Goal: Information Seeking & Learning: Learn about a topic

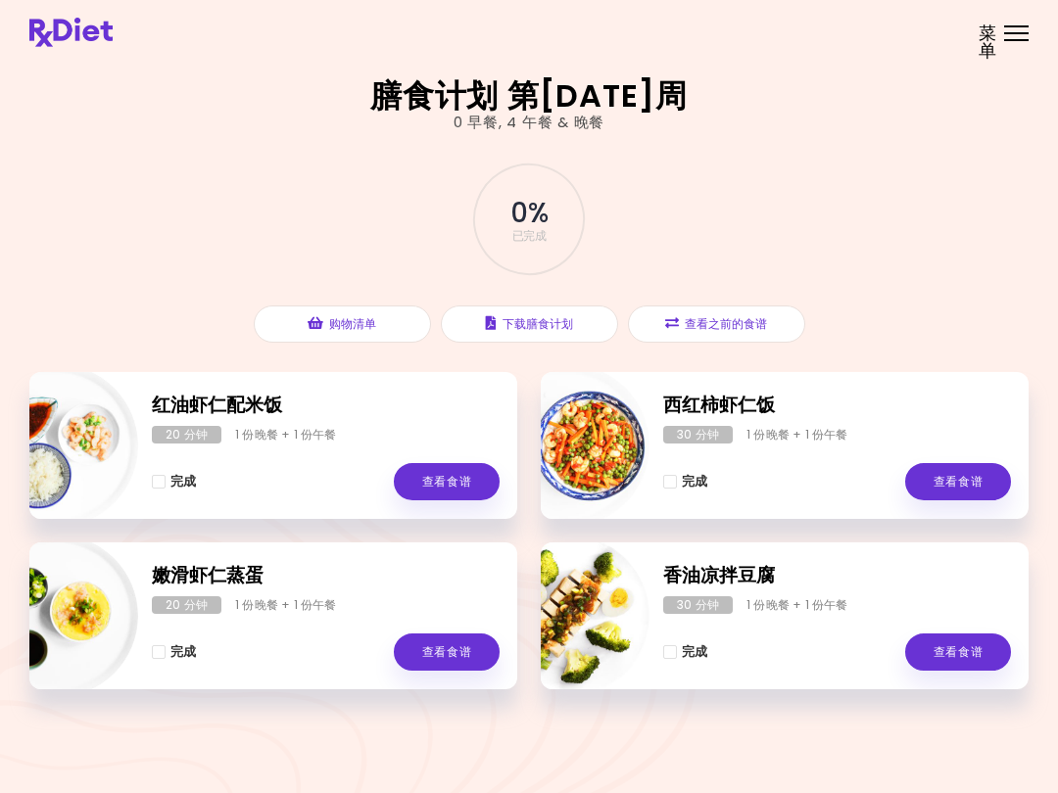
click at [462, 787] on div "膳食计划 第[DATE]周 0 早餐 , 4 午餐 & 晚餐 0 % 已完成 您即将到来的营养课程是 [DATE] 16:00 (东部时间)。 添加到日历 购…" at bounding box center [529, 396] width 1058 height 793
click at [734, 324] on button "查看之前的食谱" at bounding box center [716, 324] width 177 height 37
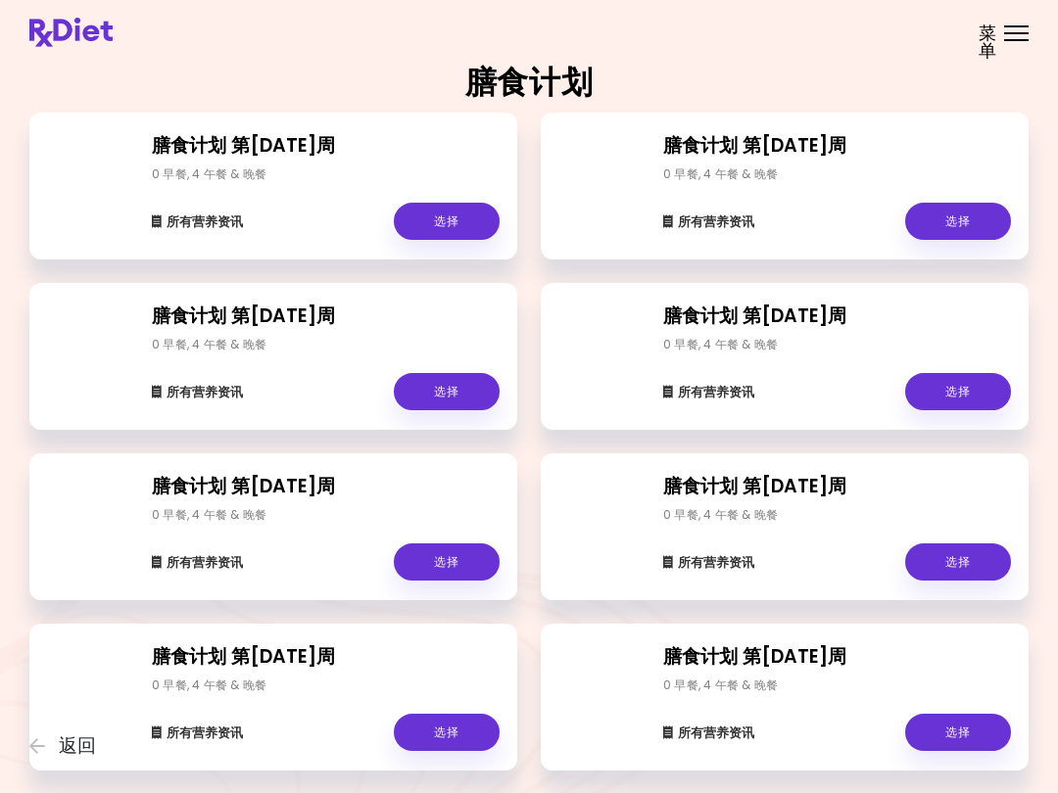
click at [953, 214] on link "选择" at bounding box center [958, 221] width 106 height 37
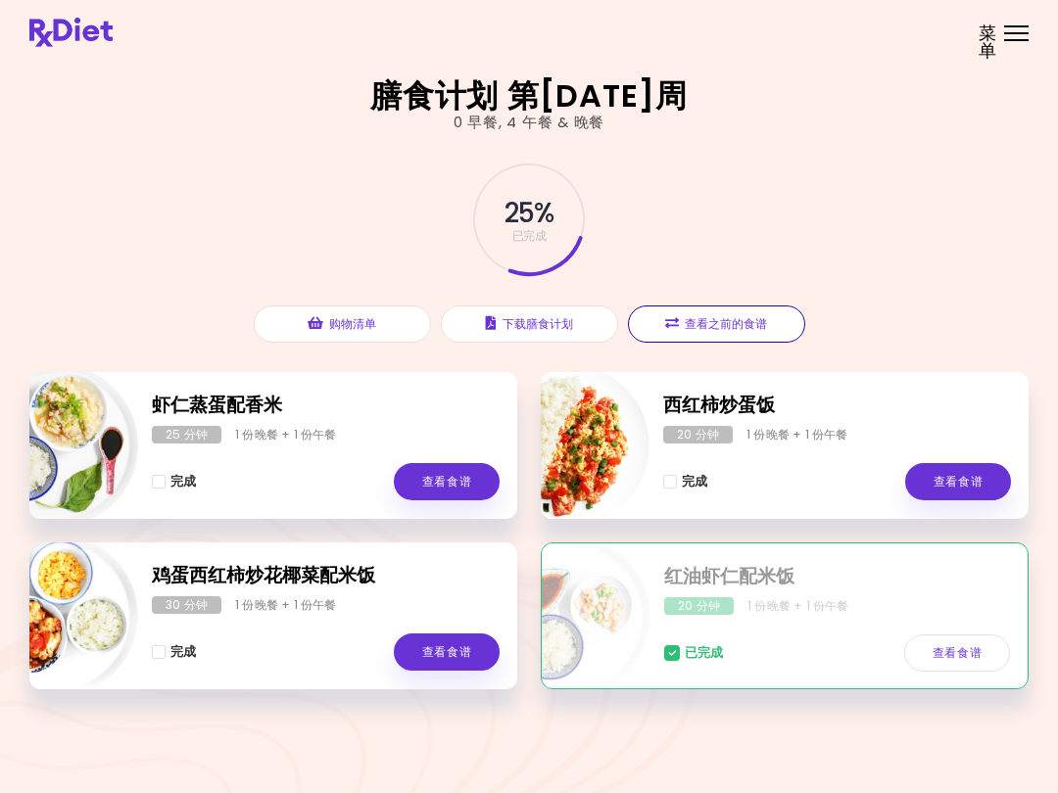
click at [729, 316] on button "查看之前的食谱" at bounding box center [716, 324] width 177 height 37
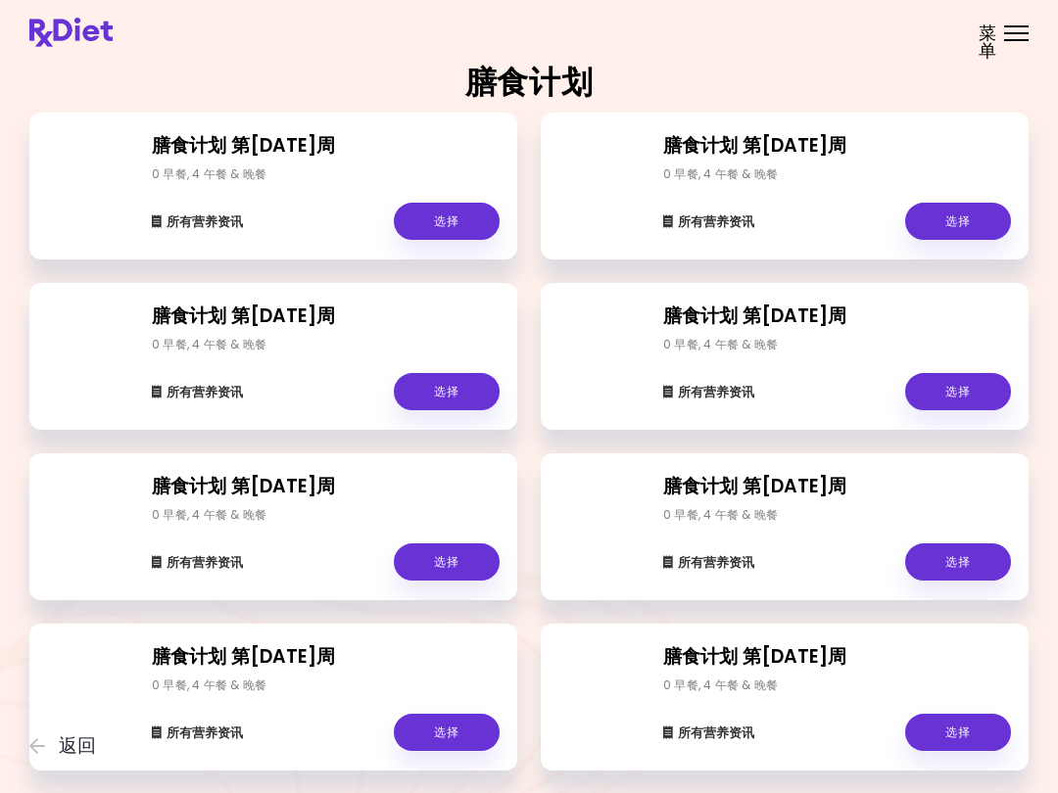
click at [448, 225] on link "选择" at bounding box center [447, 221] width 106 height 37
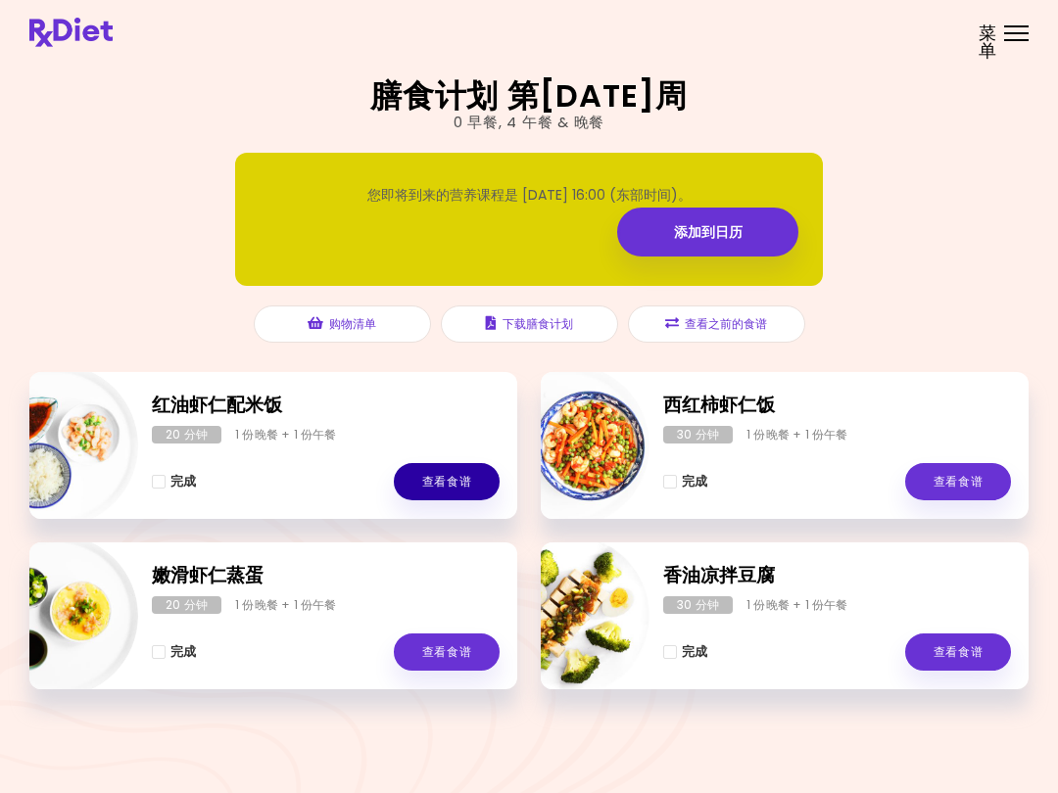
click at [454, 481] on link "查看食谱" at bounding box center [447, 481] width 106 height 37
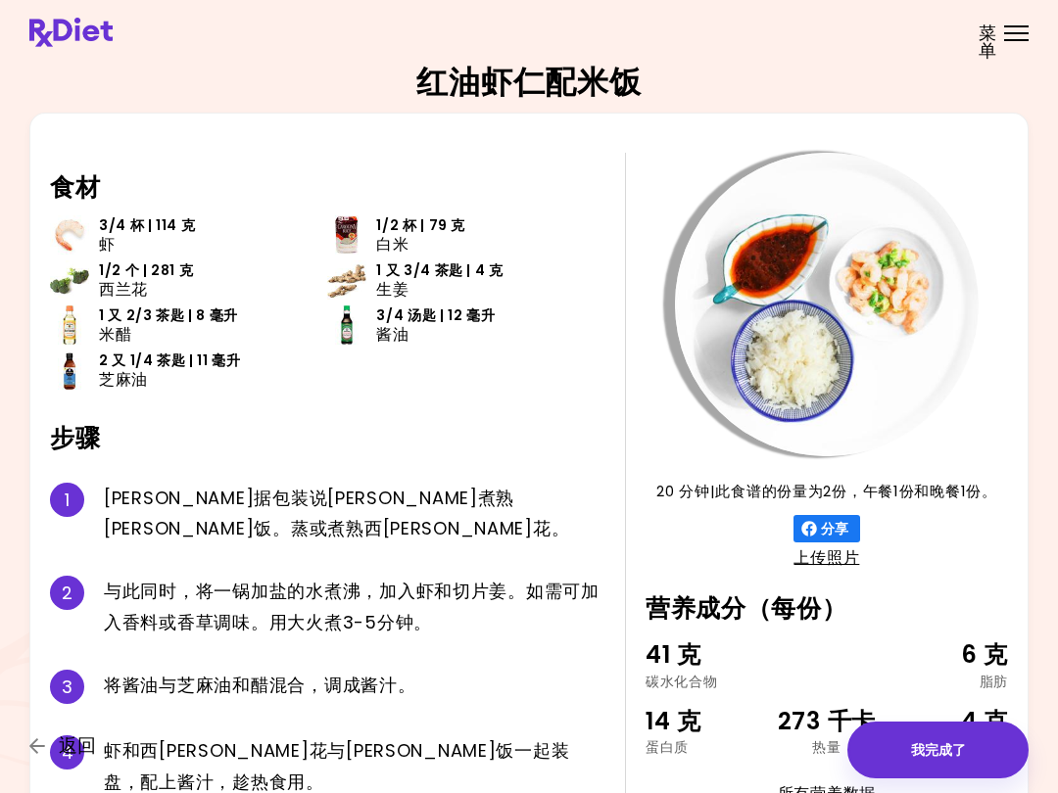
click at [61, 753] on span "返回" at bounding box center [77, 746] width 37 height 22
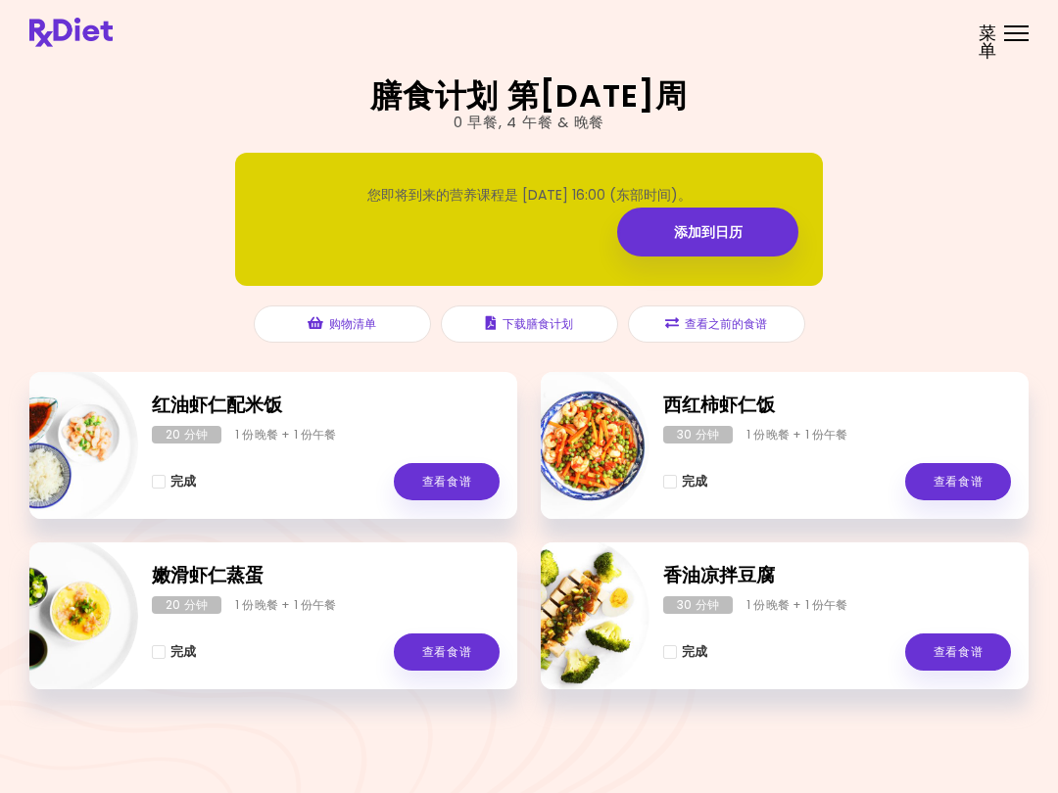
click at [738, 320] on button "查看之前的食谱" at bounding box center [716, 324] width 177 height 37
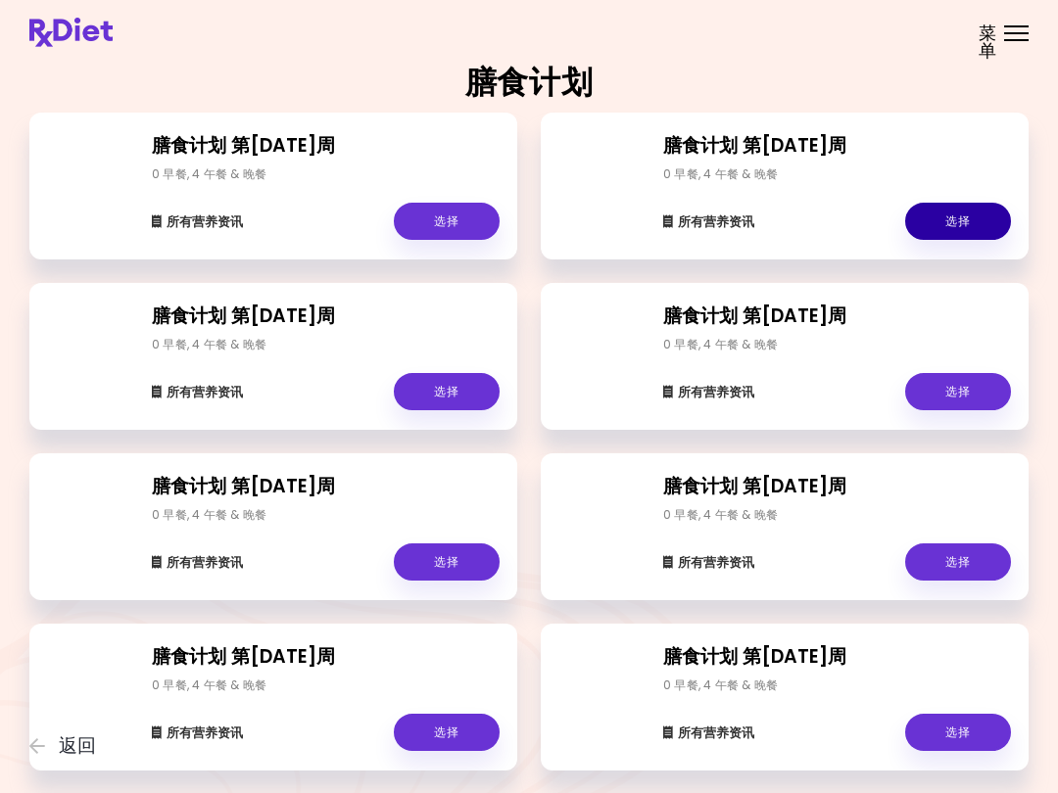
click at [961, 220] on link "选择" at bounding box center [958, 221] width 106 height 37
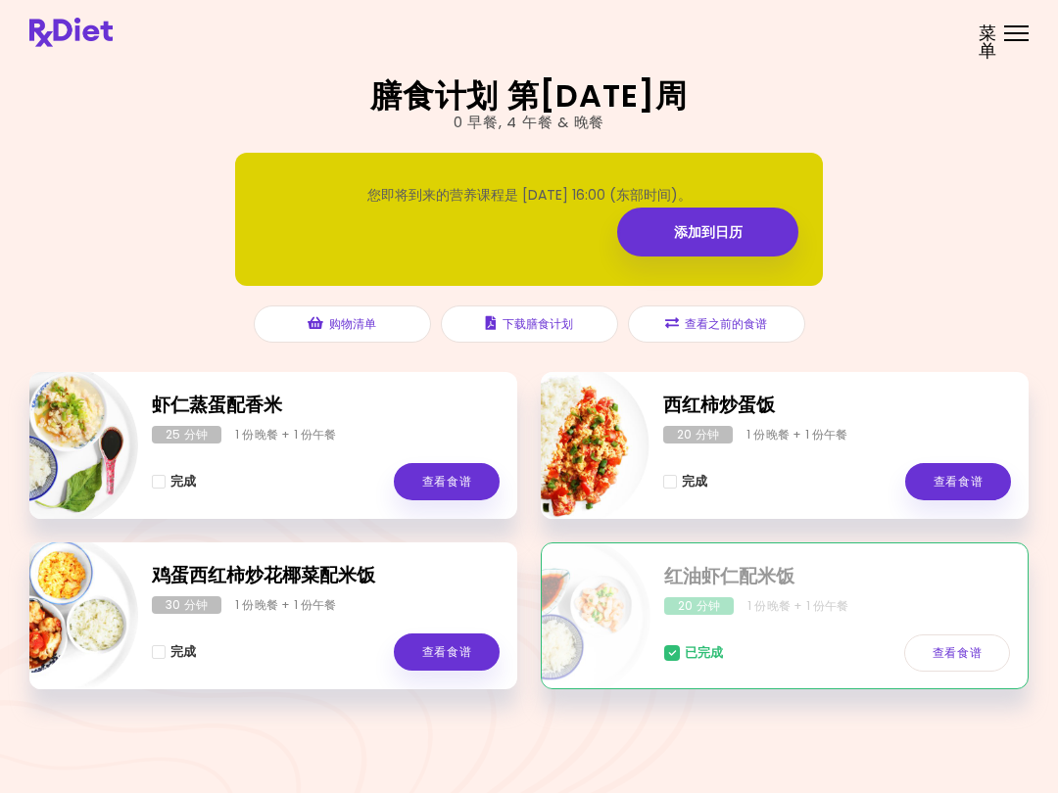
click at [931, 616] on div "已完成 查看食谱" at bounding box center [837, 643] width 346 height 57
click at [960, 650] on link "查看食谱" at bounding box center [957, 653] width 106 height 37
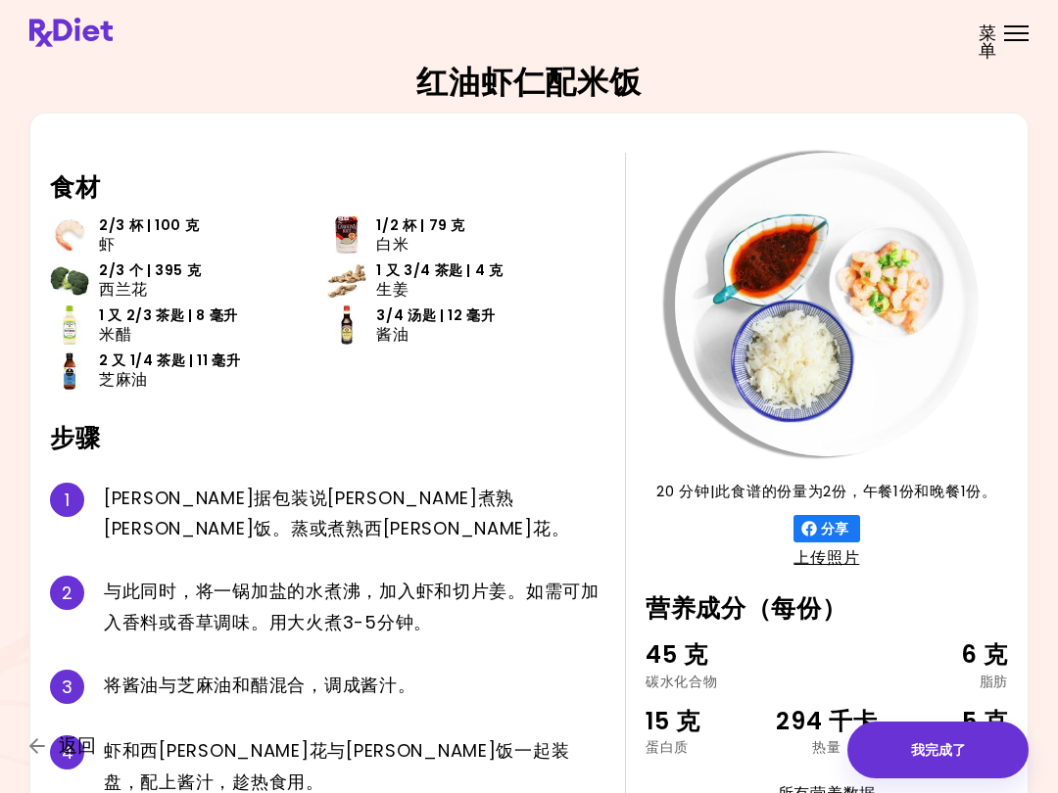
click at [85, 750] on span "返回" at bounding box center [77, 746] width 37 height 22
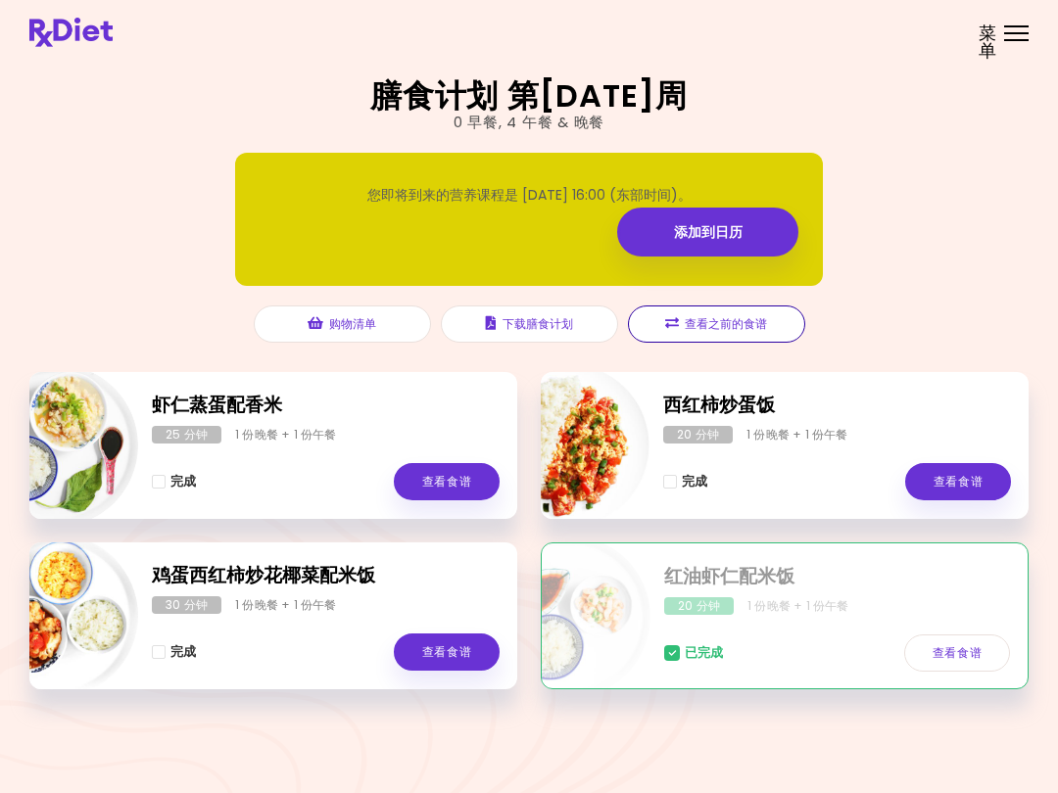
click at [722, 325] on button "查看之前的食谱" at bounding box center [716, 324] width 177 height 37
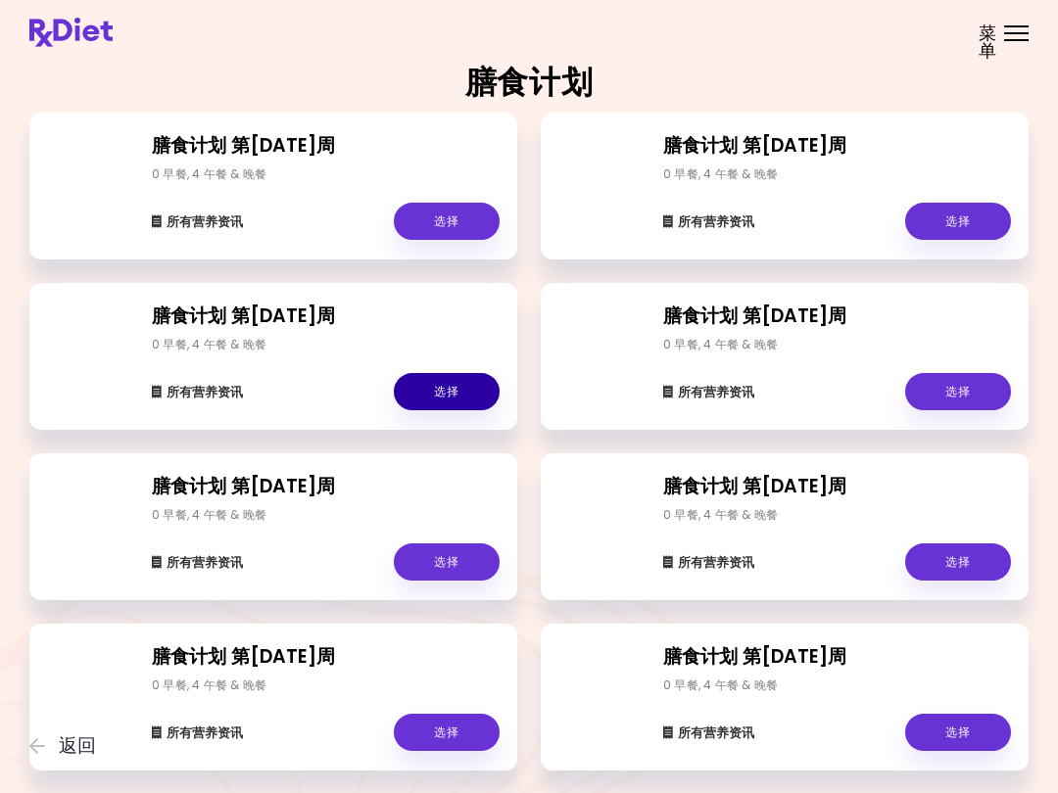
click at [446, 401] on link "选择" at bounding box center [447, 391] width 106 height 37
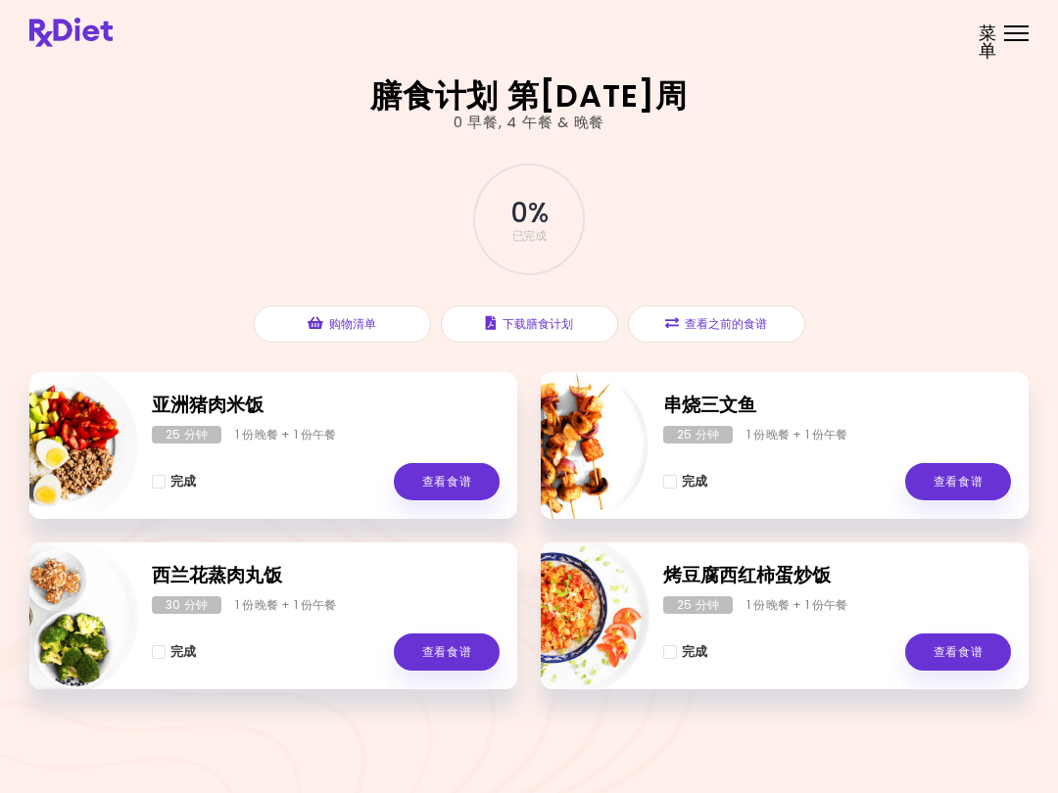
click at [730, 319] on button "查看之前的食谱" at bounding box center [716, 324] width 177 height 37
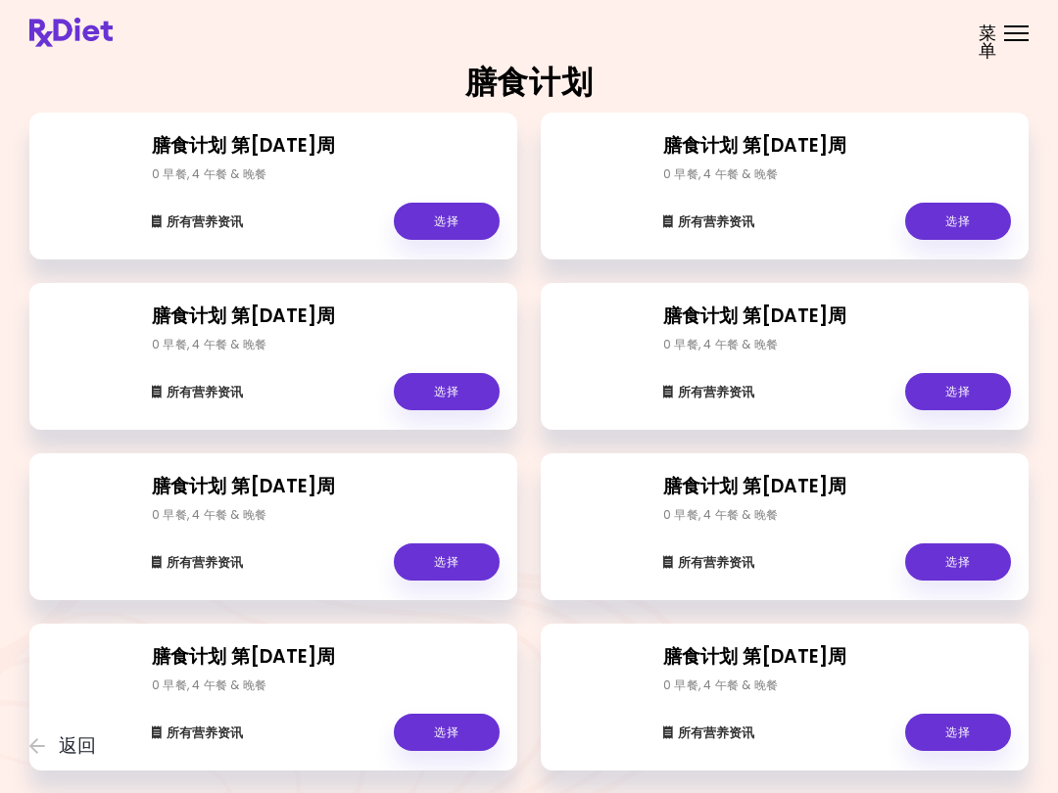
click at [943, 393] on link "选择" at bounding box center [958, 391] width 106 height 37
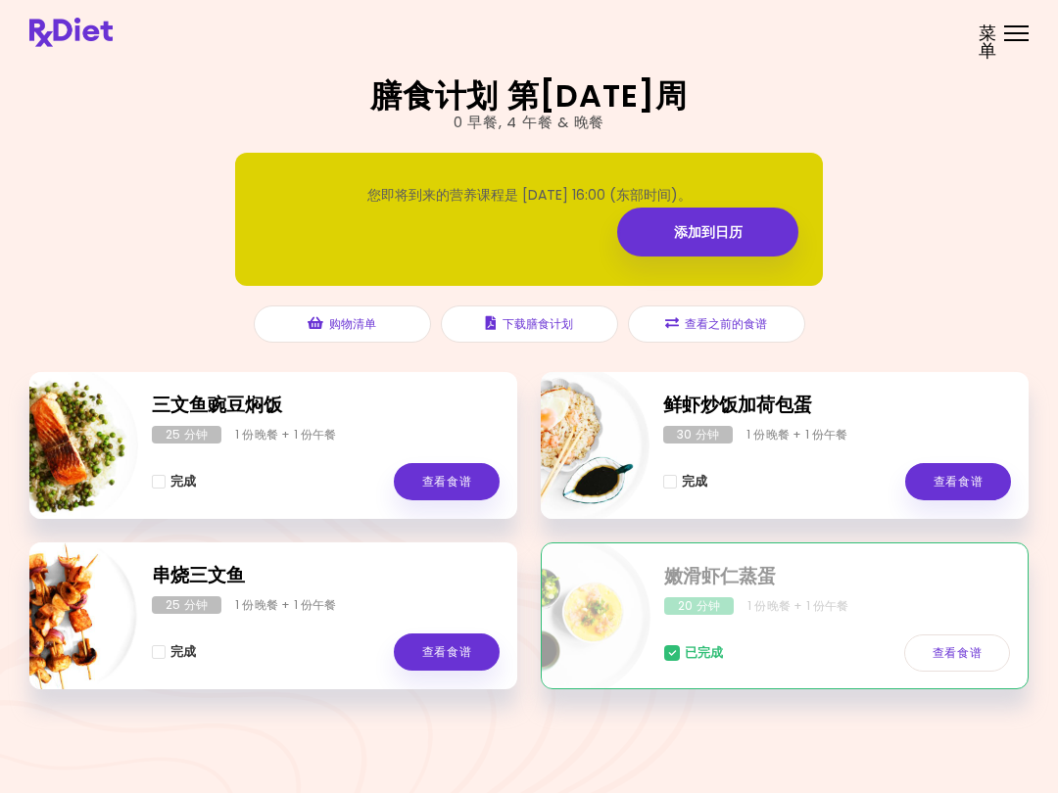
click at [968, 486] on link "查看食谱" at bounding box center [958, 481] width 106 height 37
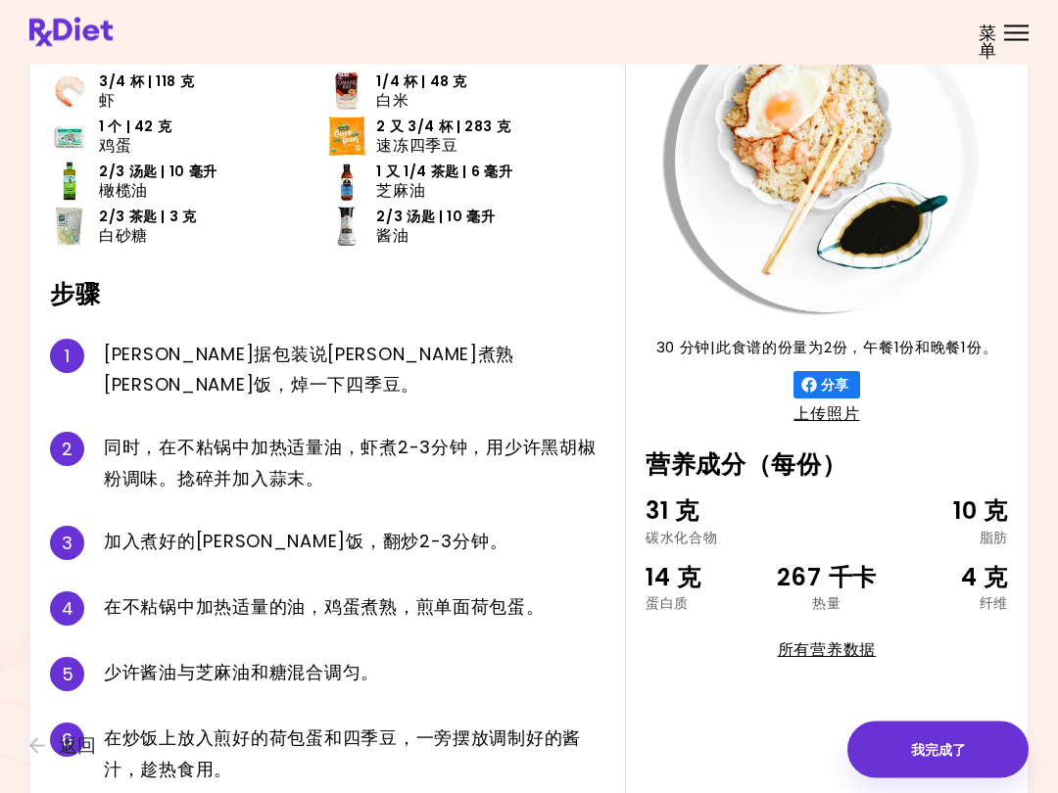
scroll to position [224, 0]
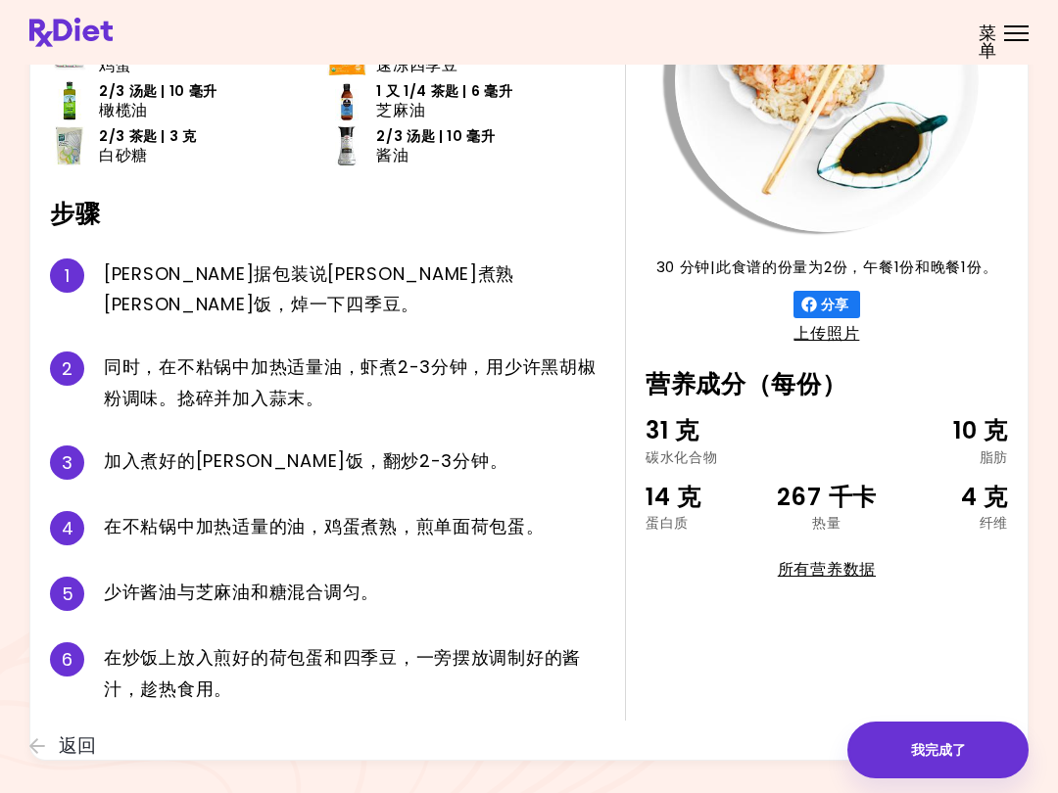
click at [58, 743] on button "返回" at bounding box center [88, 746] width 118 height 22
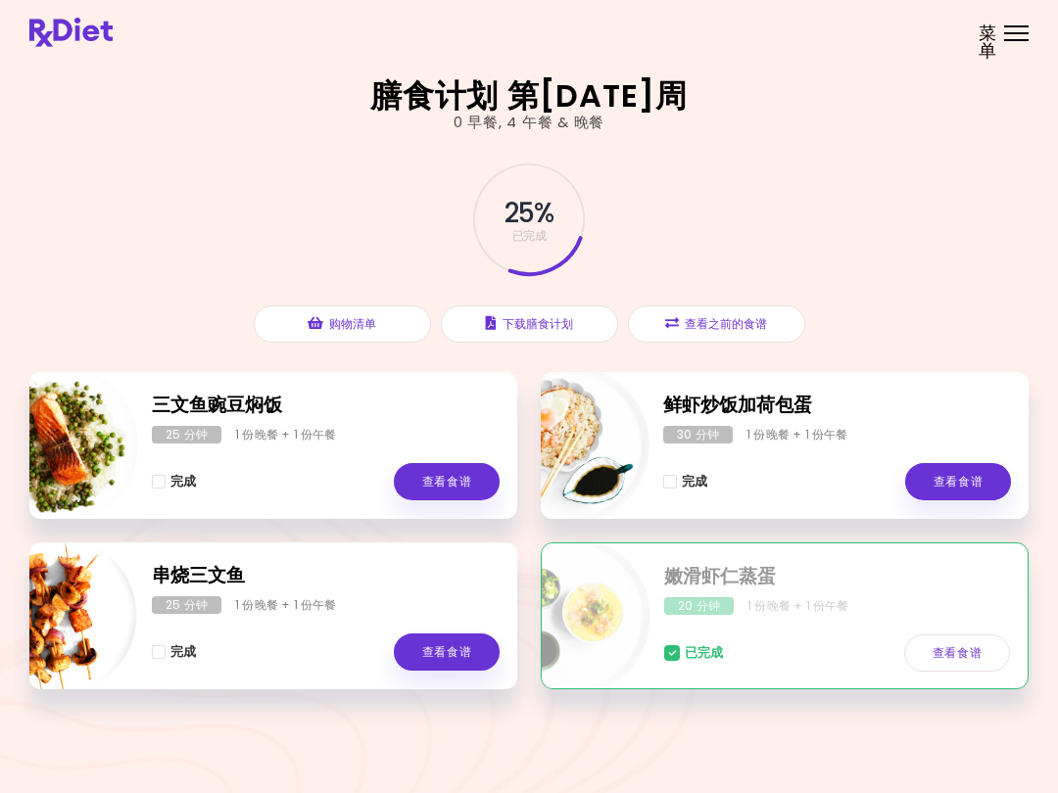
click at [929, 624] on div "已完成 查看食谱" at bounding box center [837, 643] width 346 height 57
click at [969, 648] on link "查看食谱" at bounding box center [957, 653] width 106 height 37
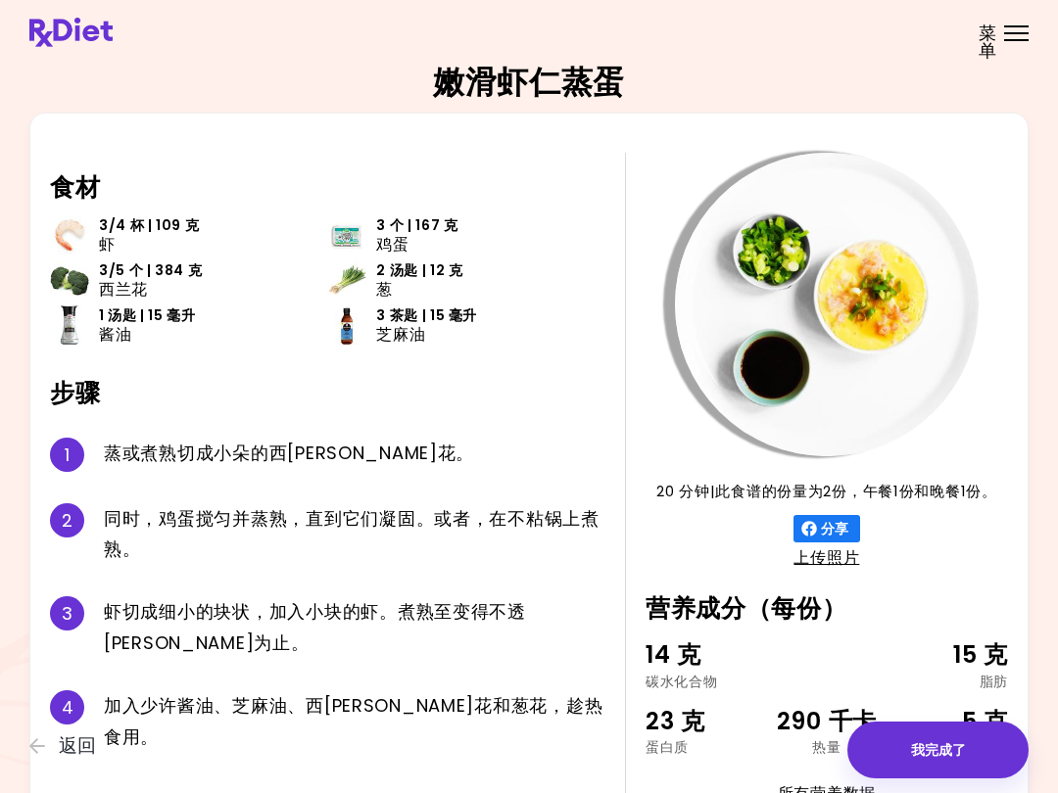
click at [79, 735] on span "返回" at bounding box center [77, 746] width 37 height 22
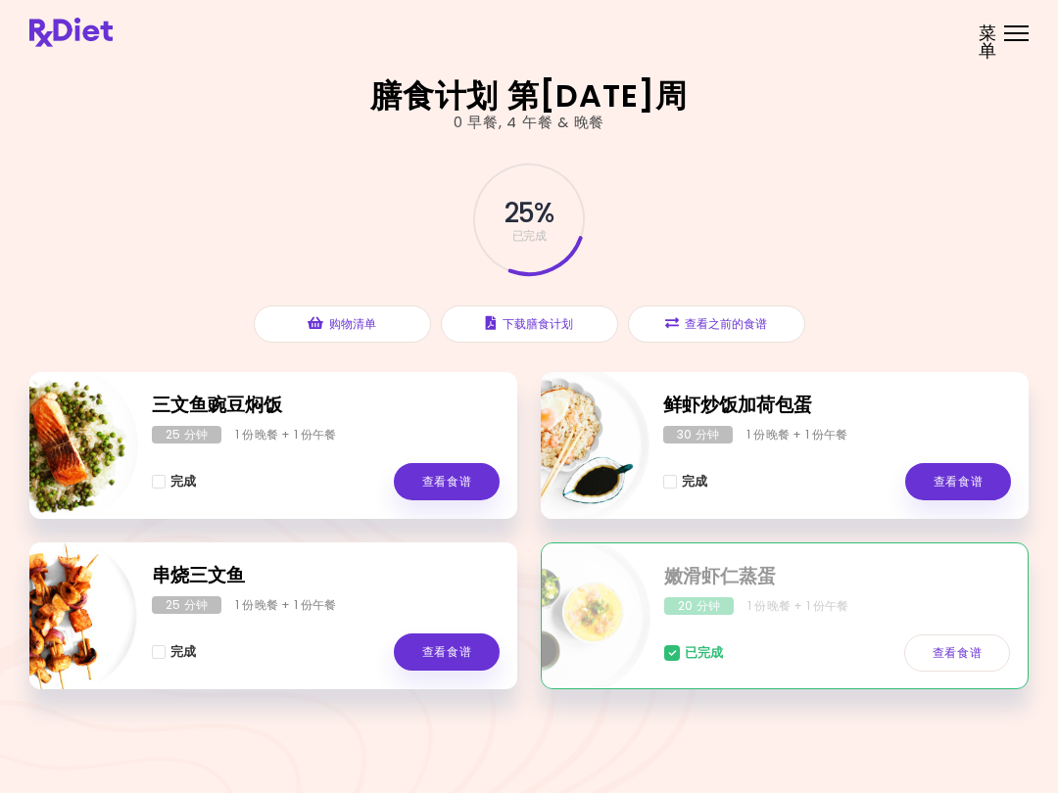
click at [349, 321] on button "购物清单" at bounding box center [342, 324] width 177 height 37
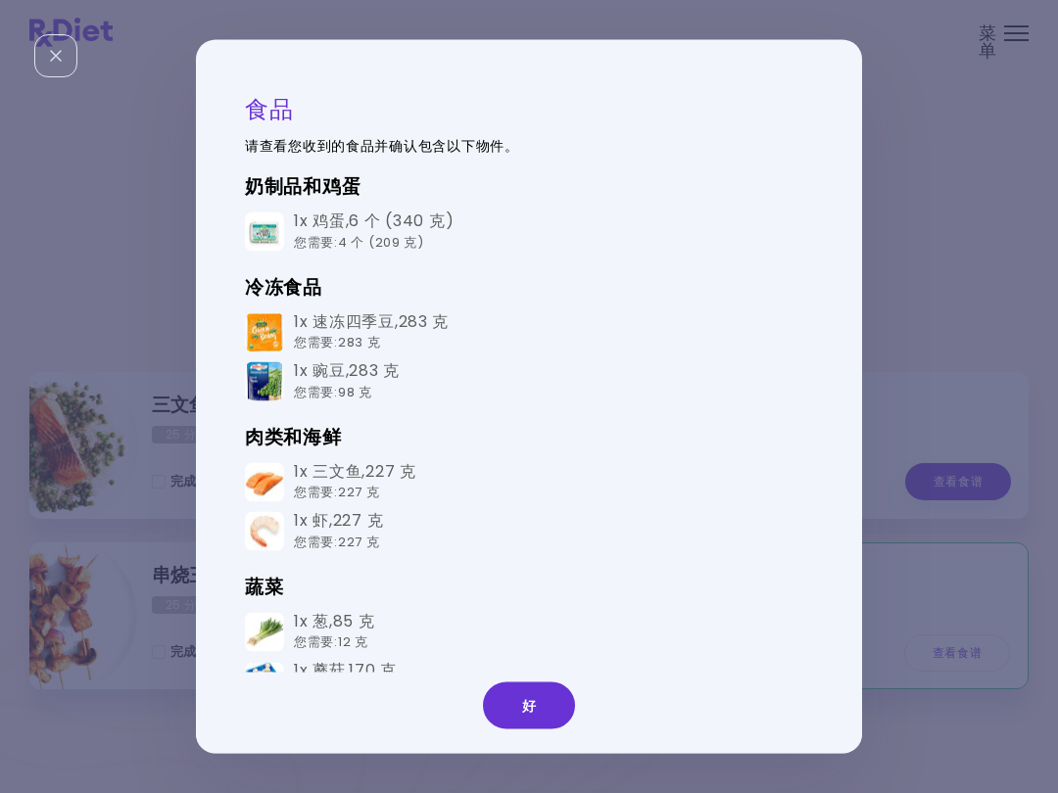
click at [539, 716] on button "好" at bounding box center [529, 706] width 92 height 47
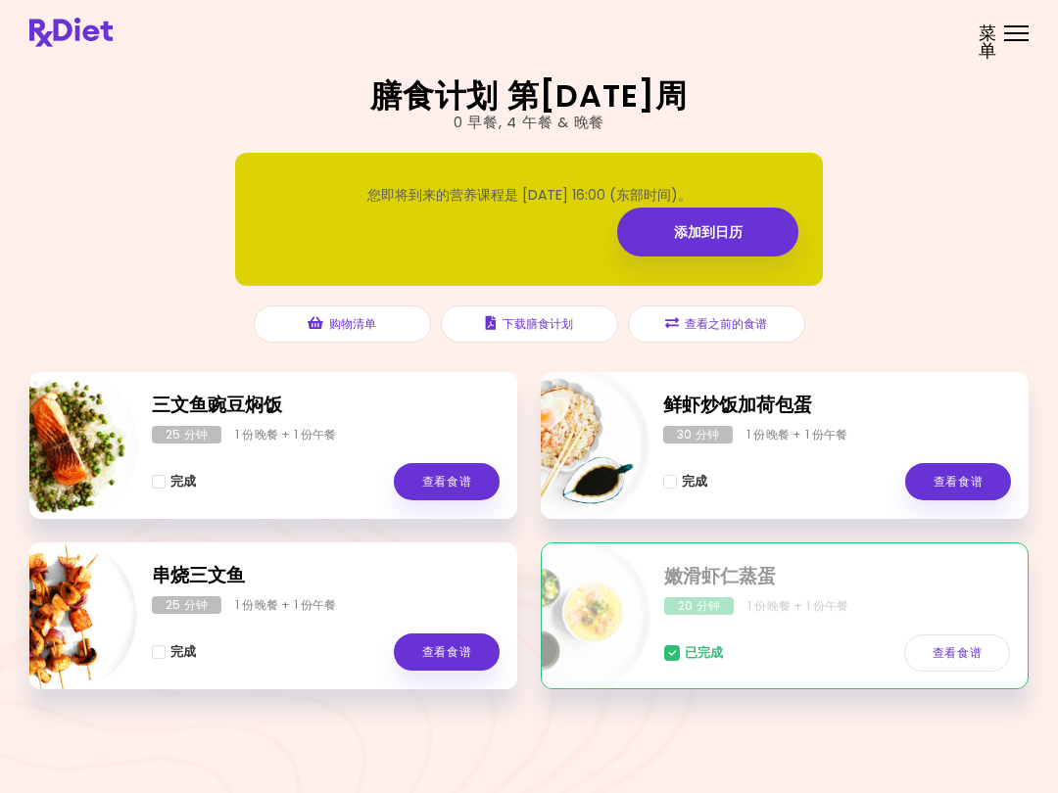
click at [735, 324] on button "查看之前的食谱" at bounding box center [716, 324] width 177 height 37
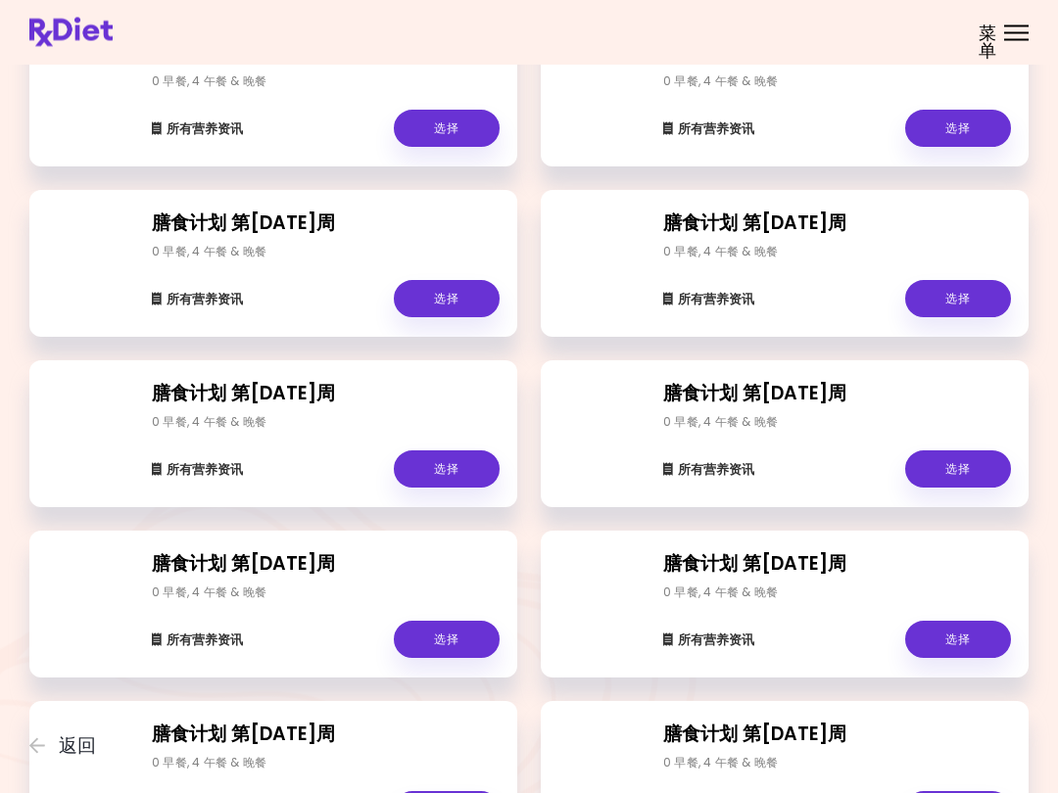
scroll to position [264, 0]
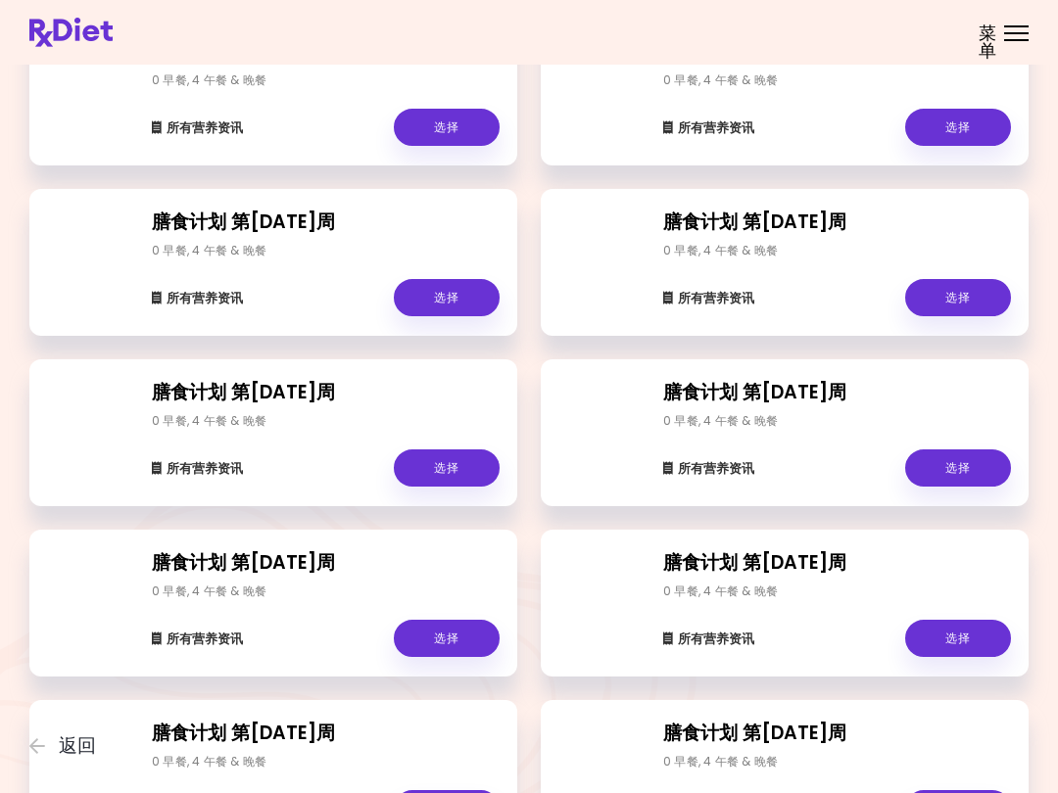
click at [446, 476] on link "选择" at bounding box center [447, 467] width 106 height 37
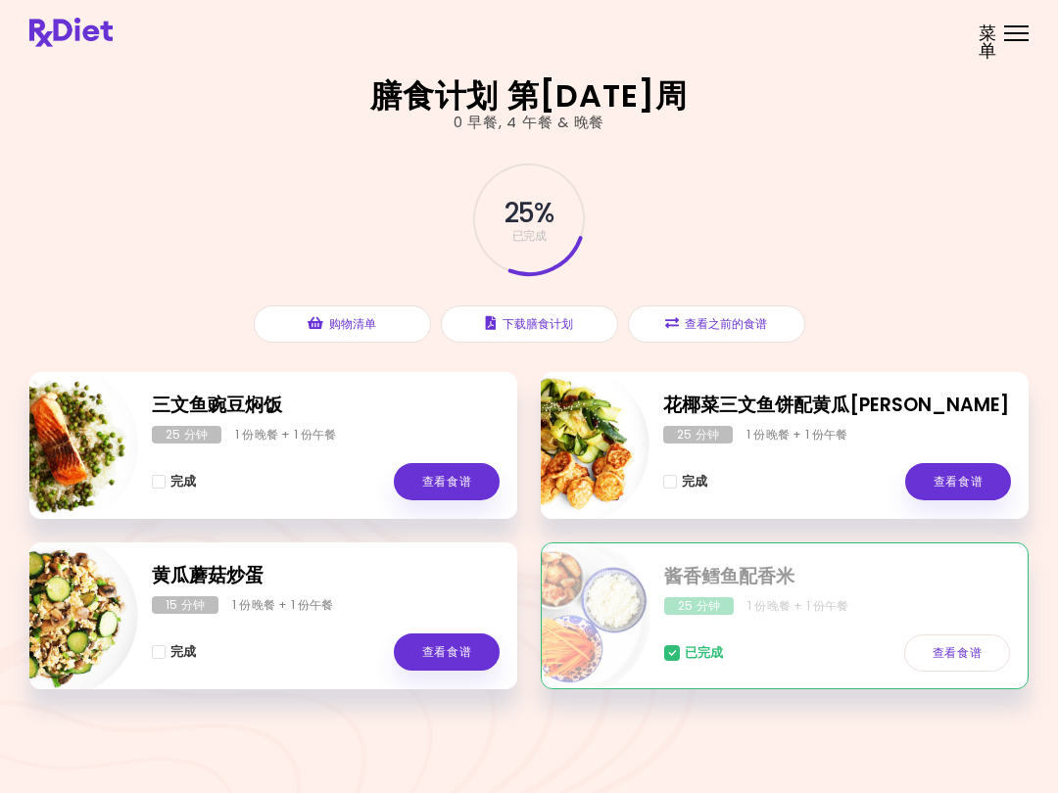
click at [732, 328] on button "查看之前的食谱" at bounding box center [716, 324] width 177 height 37
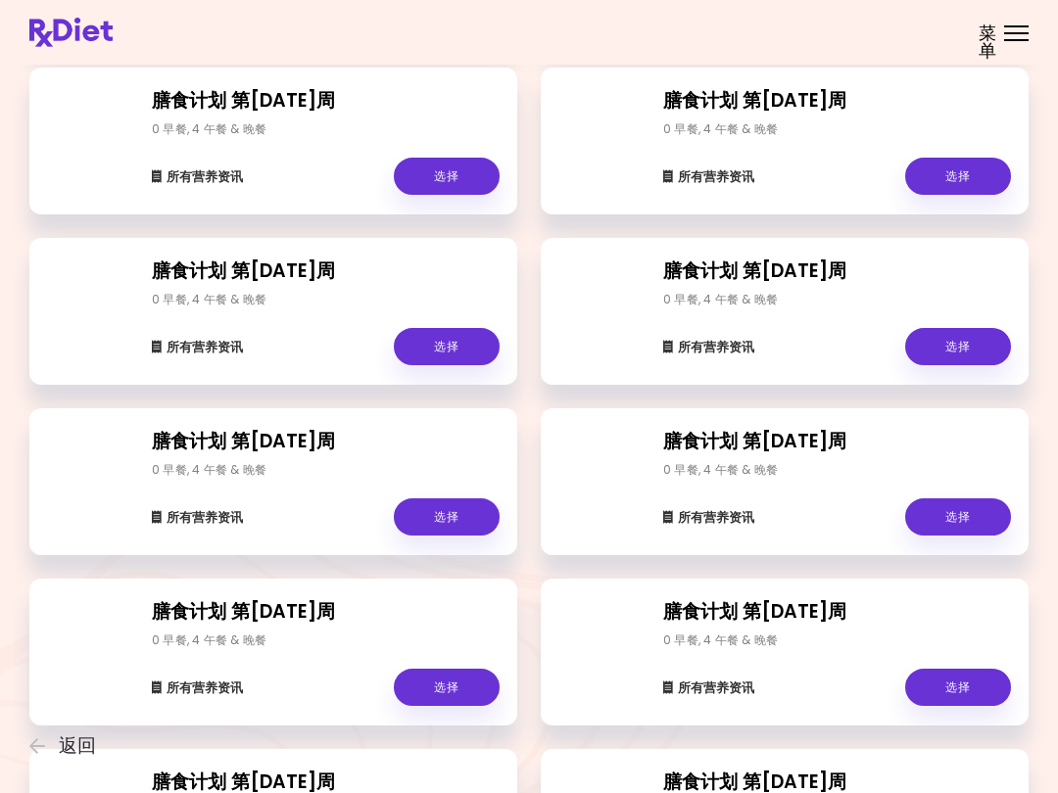
scroll to position [219, 0]
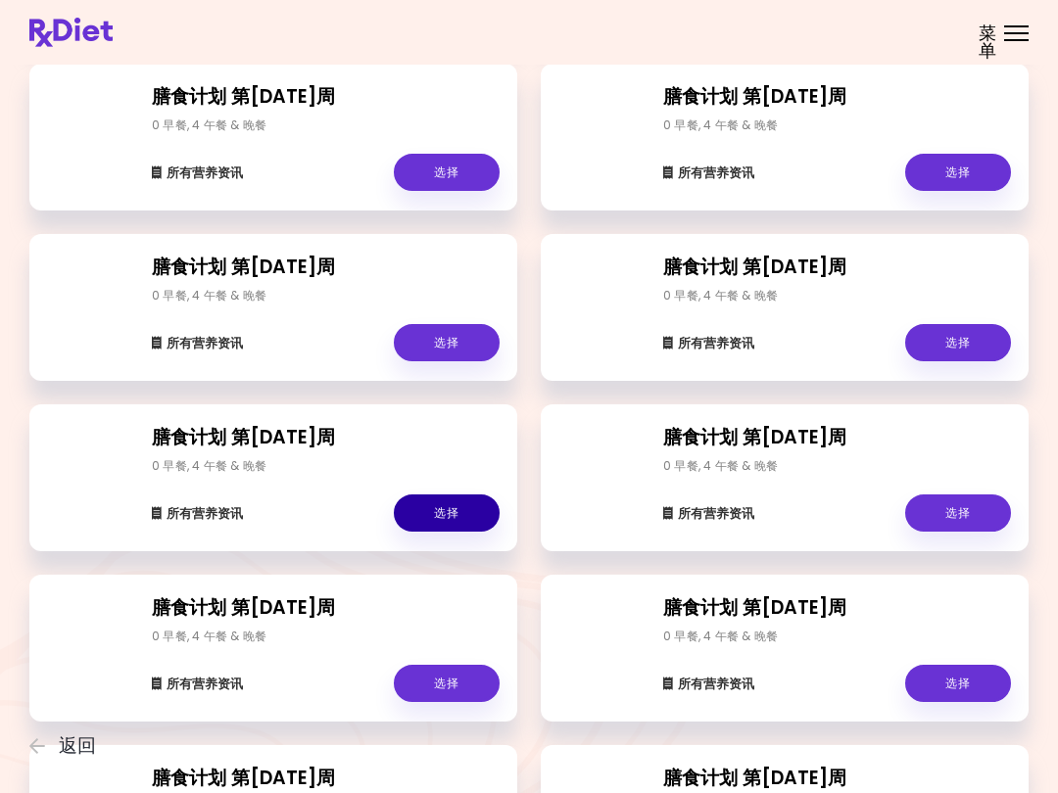
click at [451, 511] on link "选择" at bounding box center [447, 513] width 106 height 37
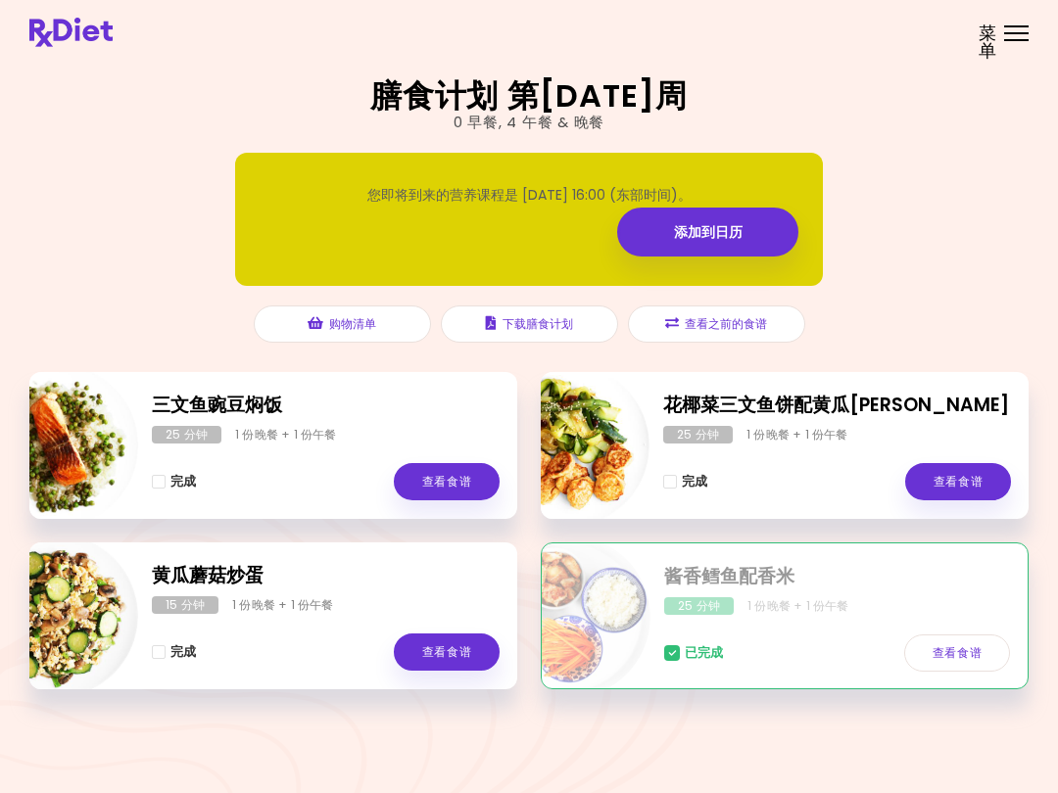
click at [728, 326] on button "查看之前的食谱" at bounding box center [716, 324] width 177 height 37
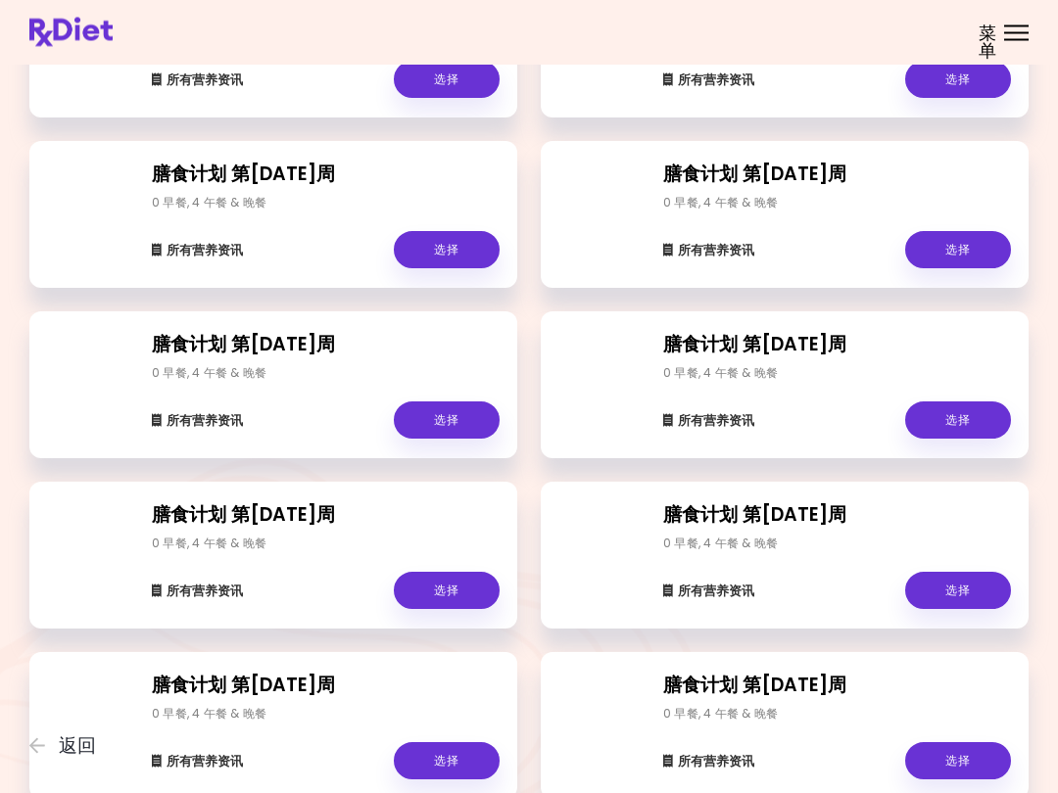
scroll to position [327, 0]
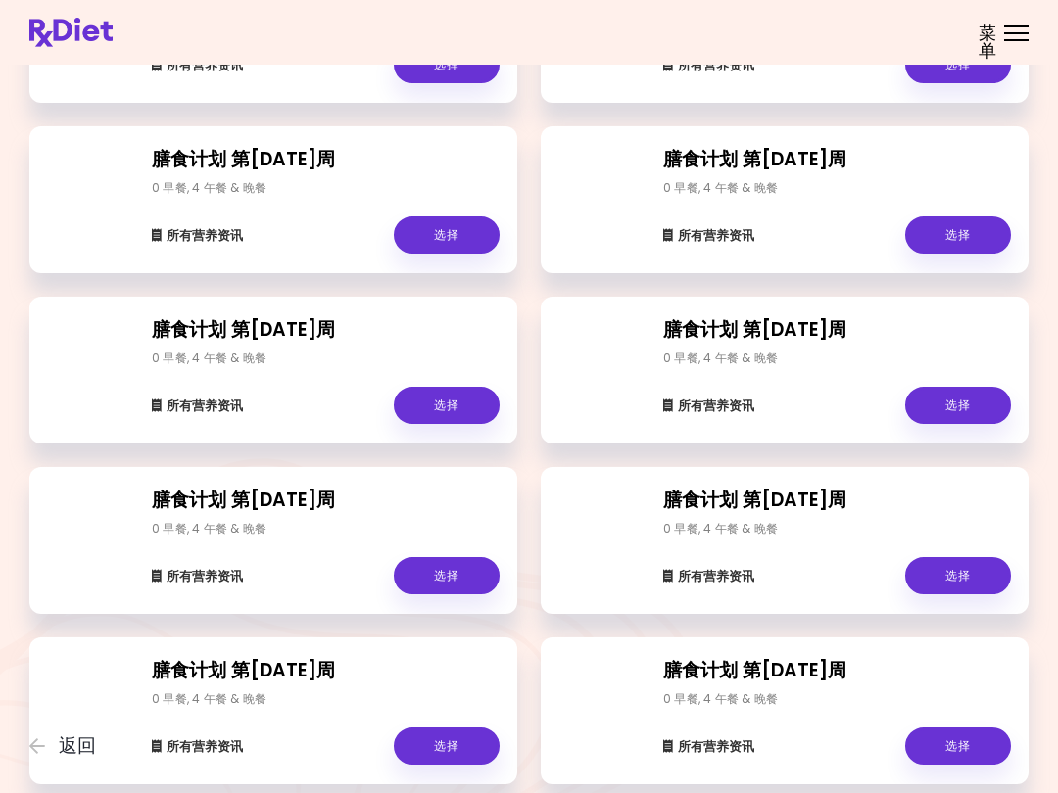
click at [462, 398] on link "选择" at bounding box center [447, 405] width 106 height 37
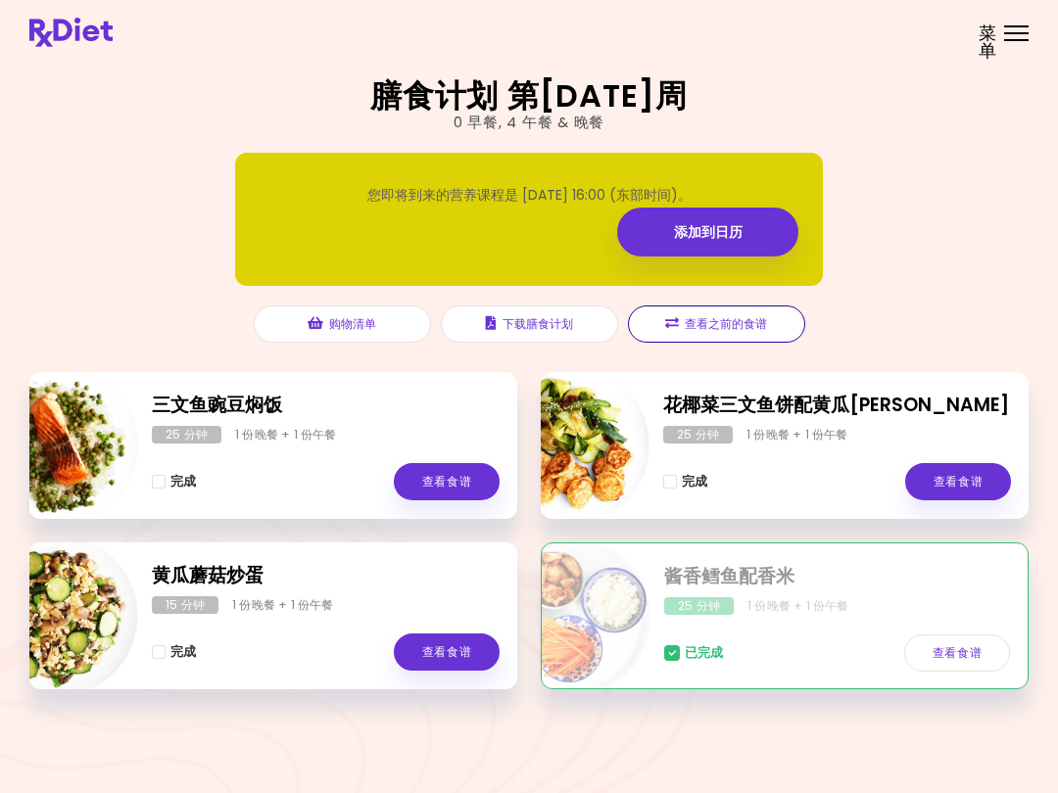
click at [739, 330] on button "查看之前的食谱" at bounding box center [716, 324] width 177 height 37
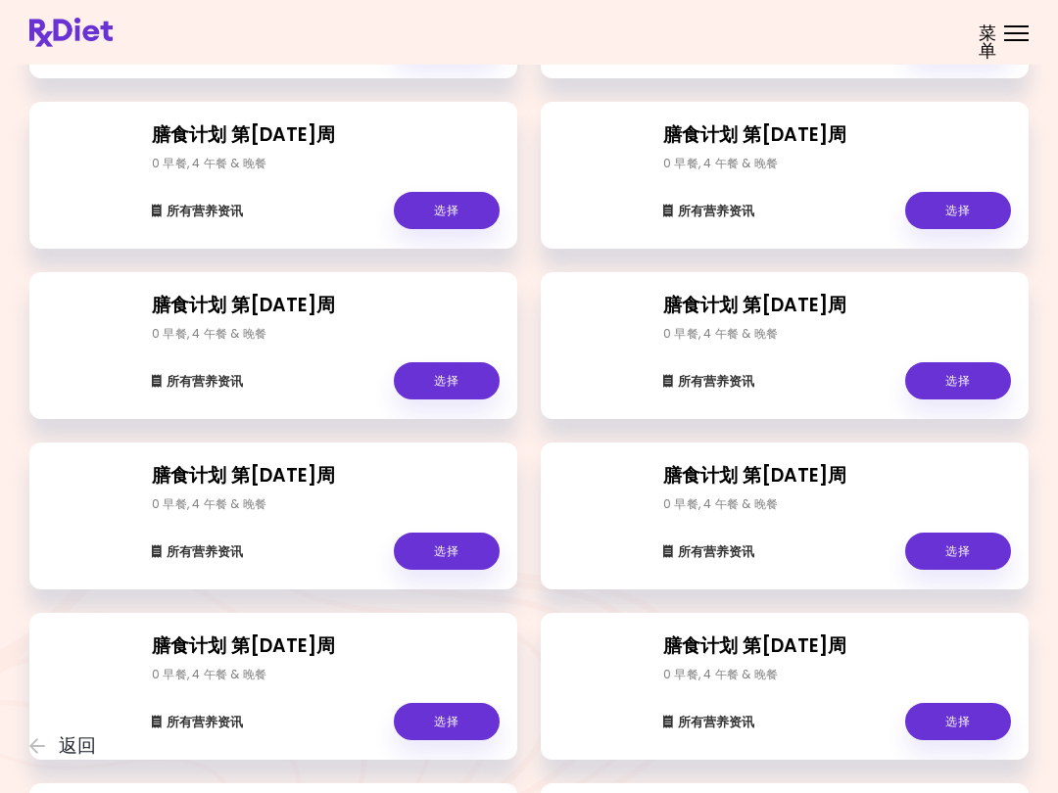
scroll to position [527, 0]
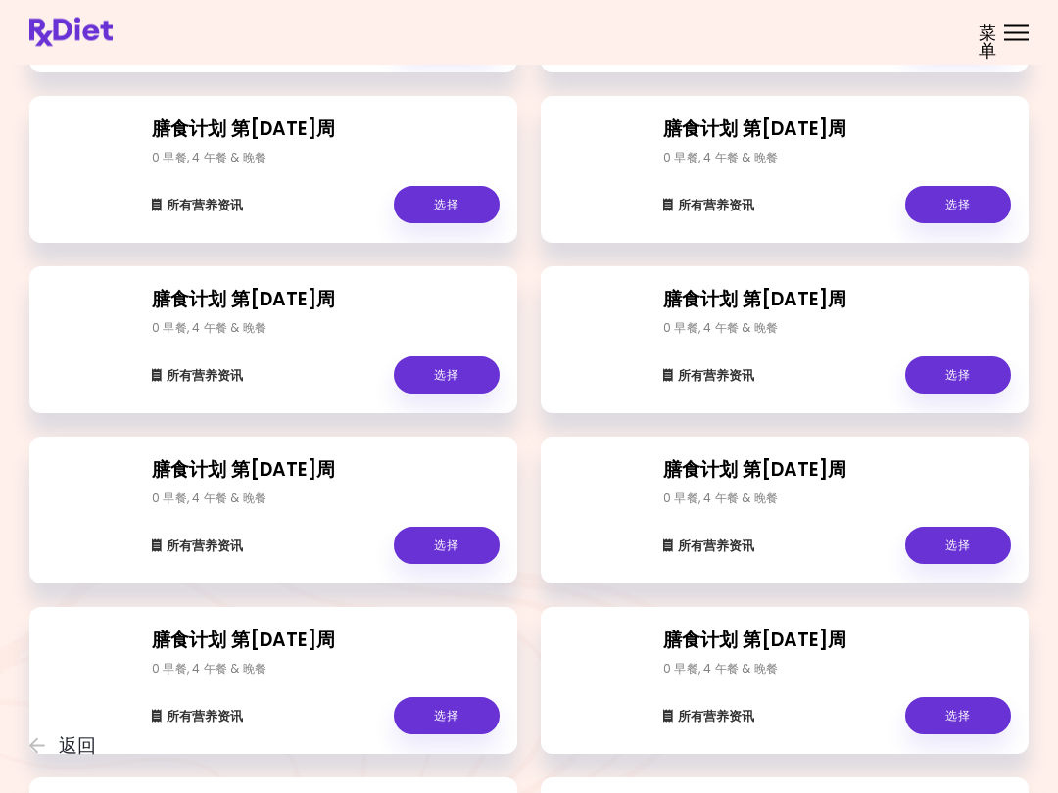
click at [446, 376] on link "选择" at bounding box center [447, 375] width 106 height 37
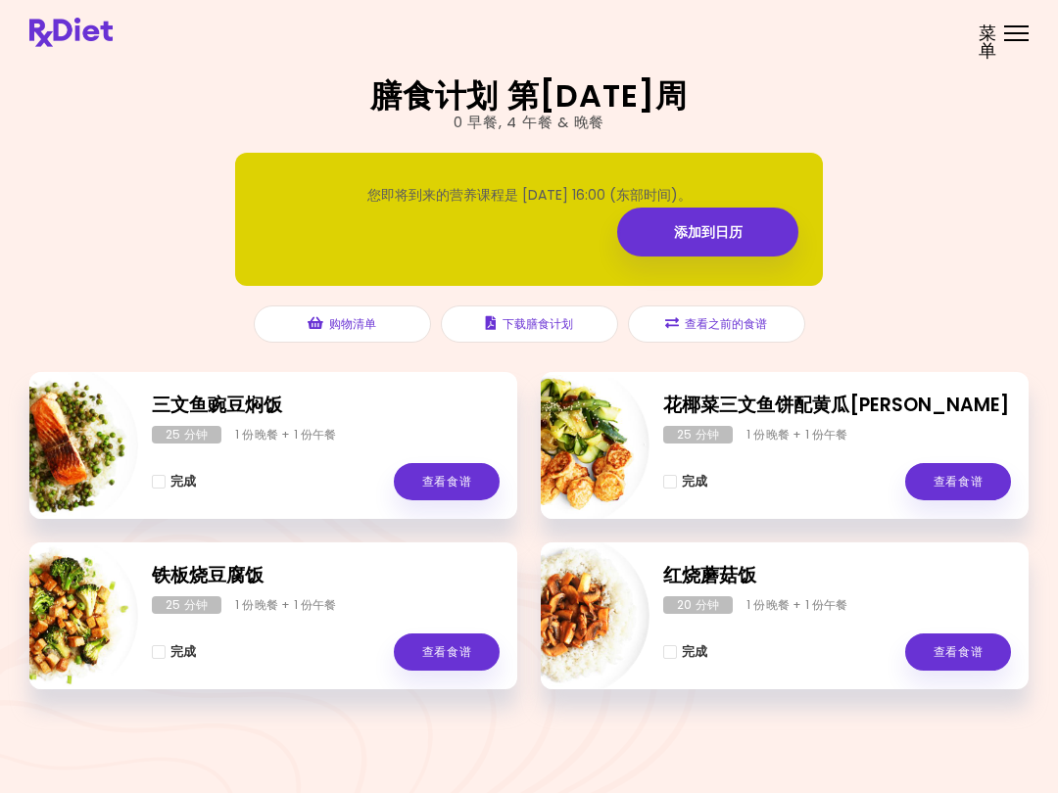
click at [728, 327] on button "查看之前的食谱" at bounding box center [716, 324] width 177 height 37
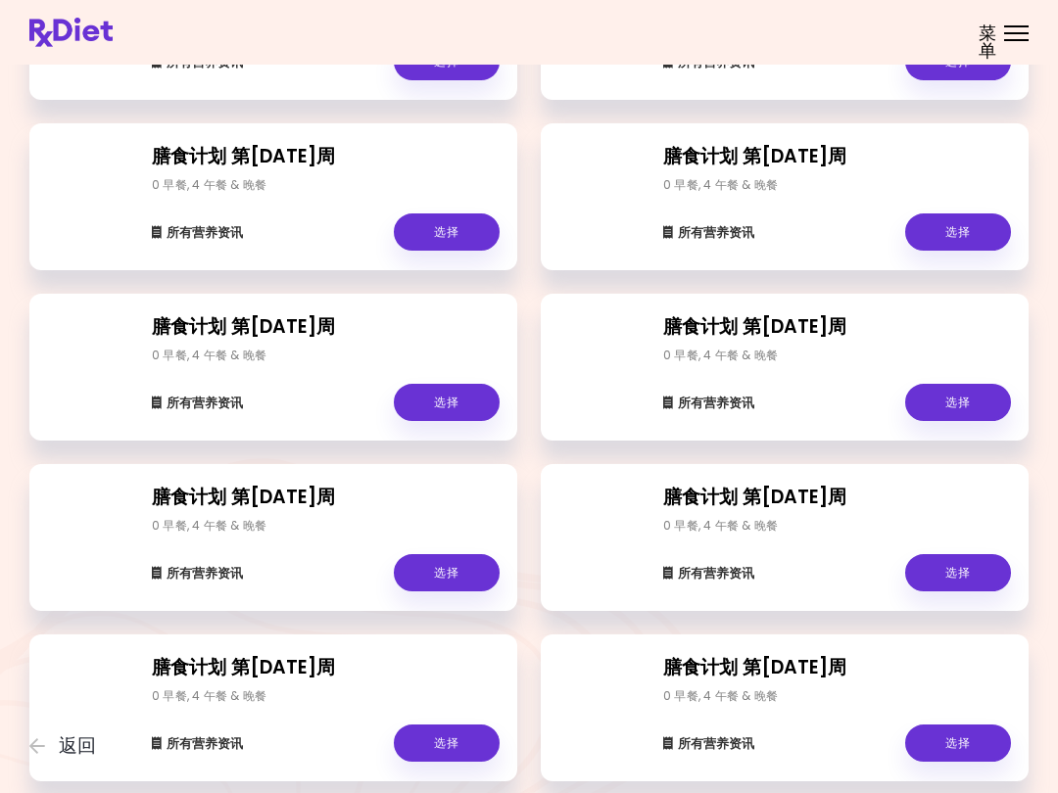
scroll to position [706, 0]
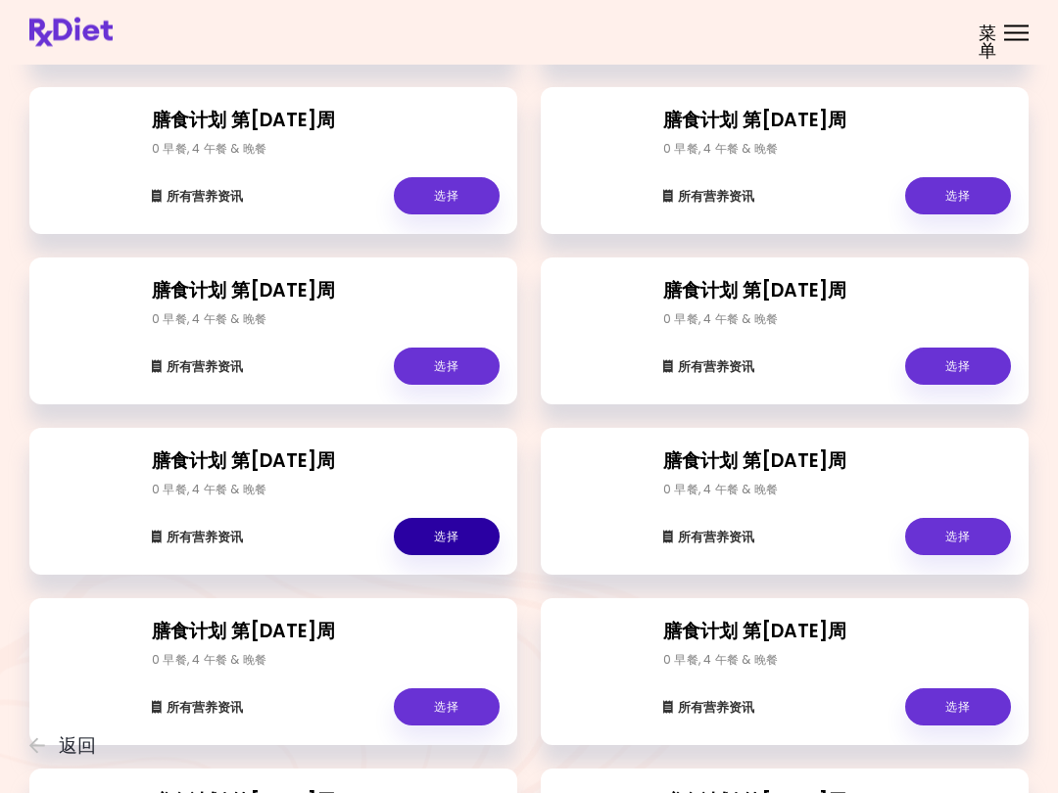
click at [450, 549] on link "选择" at bounding box center [447, 537] width 106 height 37
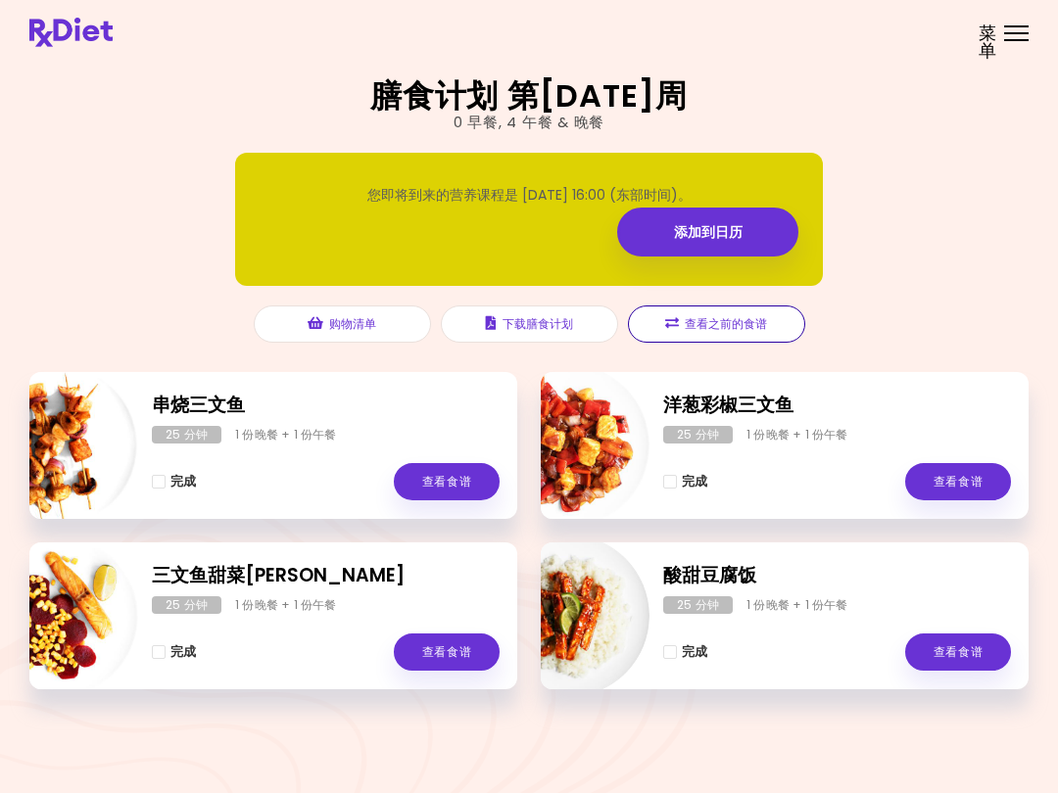
click at [730, 324] on button "查看之前的食谱" at bounding box center [716, 324] width 177 height 37
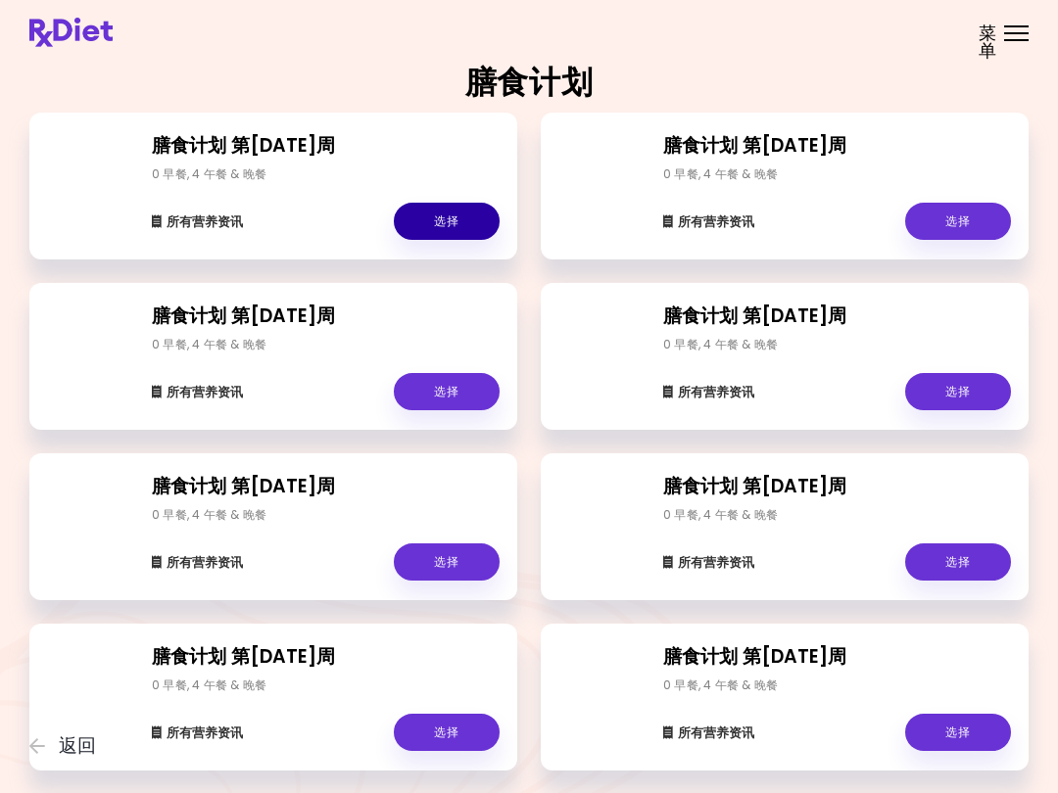
click at [459, 224] on link "选择" at bounding box center [447, 221] width 106 height 37
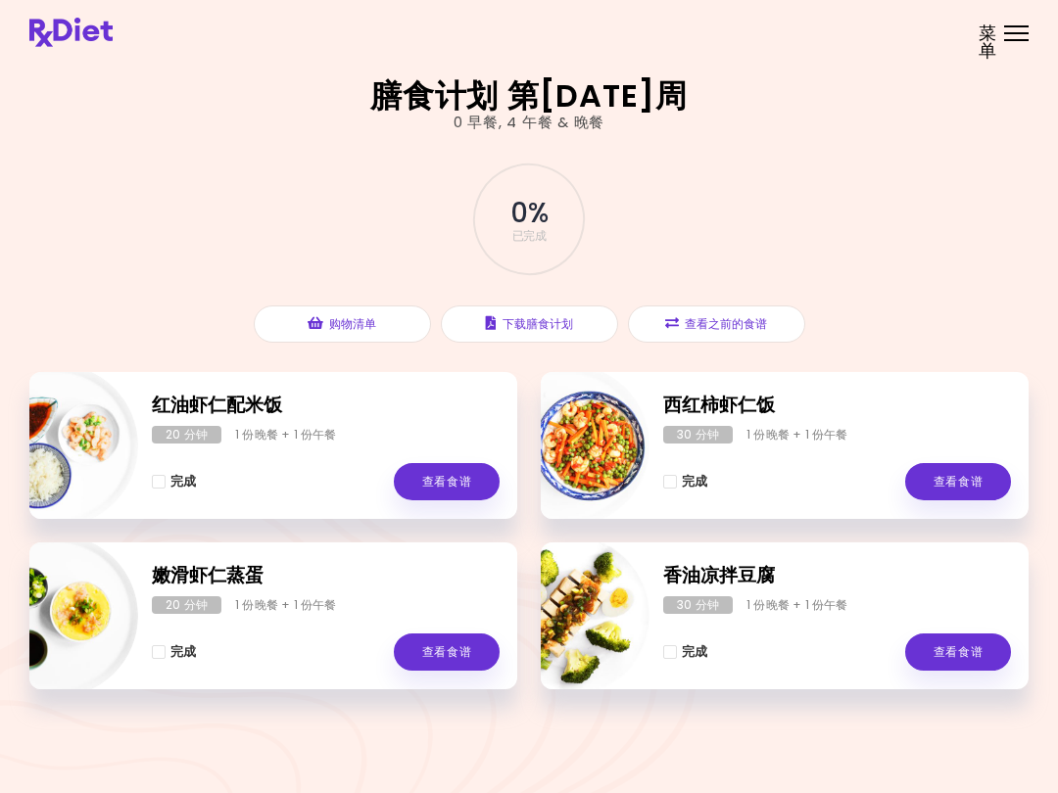
click at [449, 471] on link "查看食谱" at bounding box center [447, 481] width 106 height 37
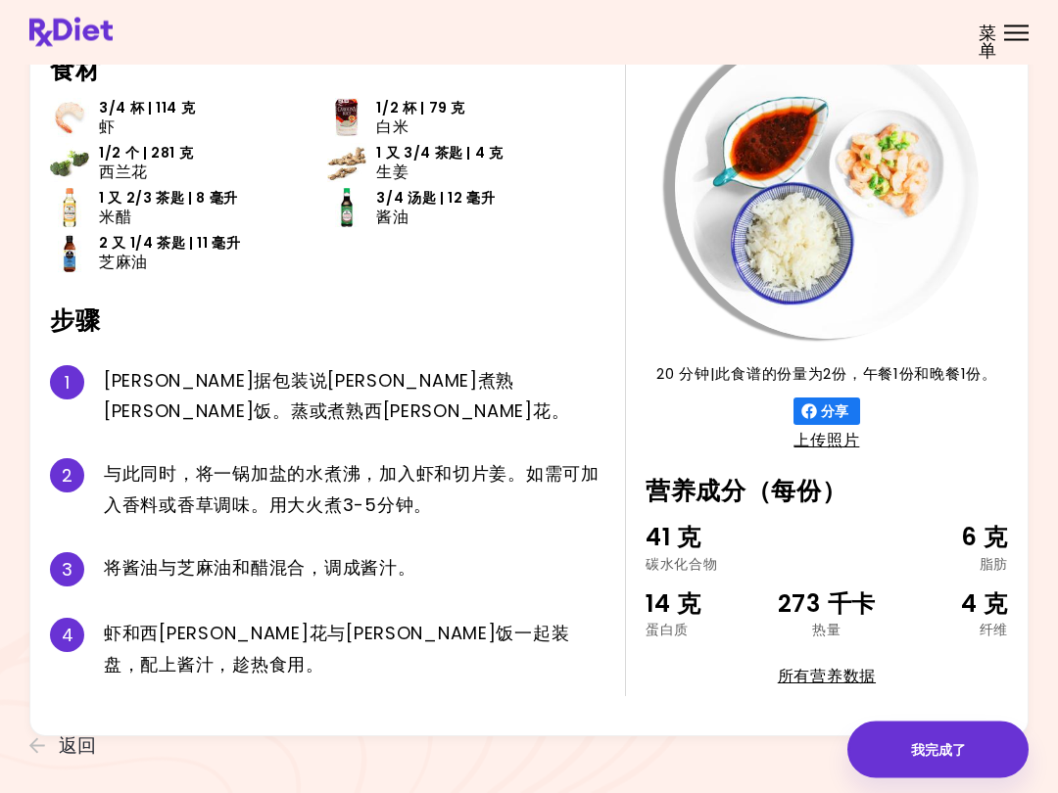
scroll to position [118, 0]
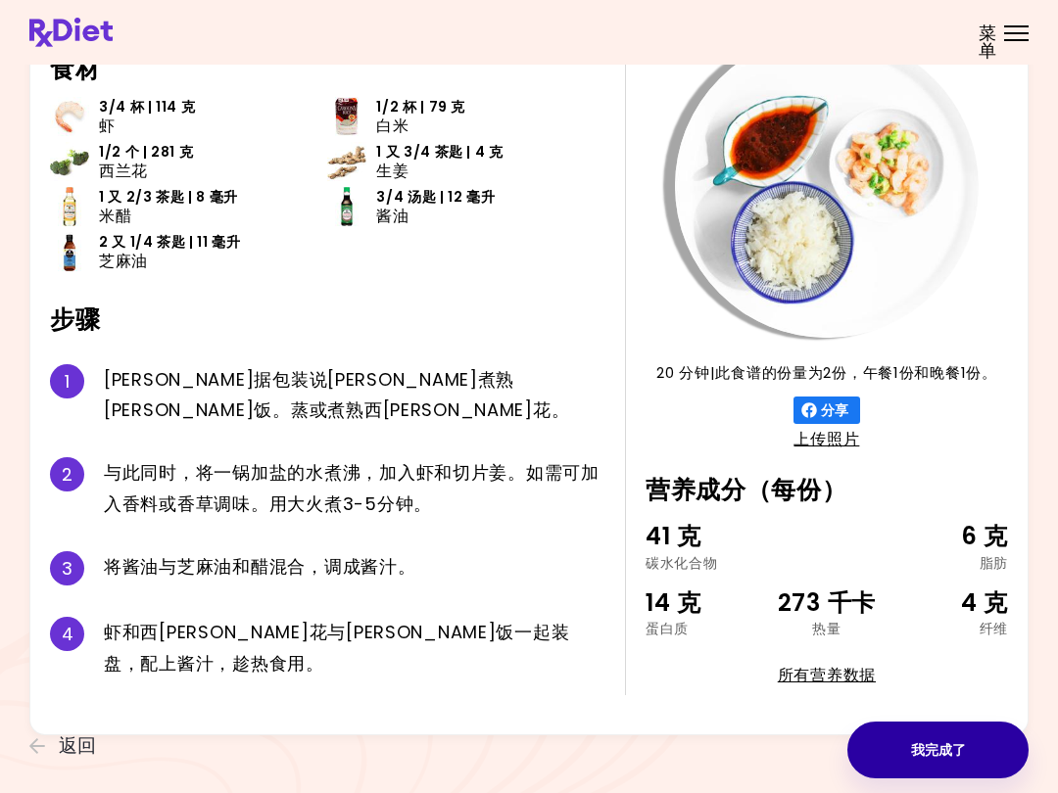
click at [958, 750] on button "我完成了" at bounding box center [937, 750] width 181 height 57
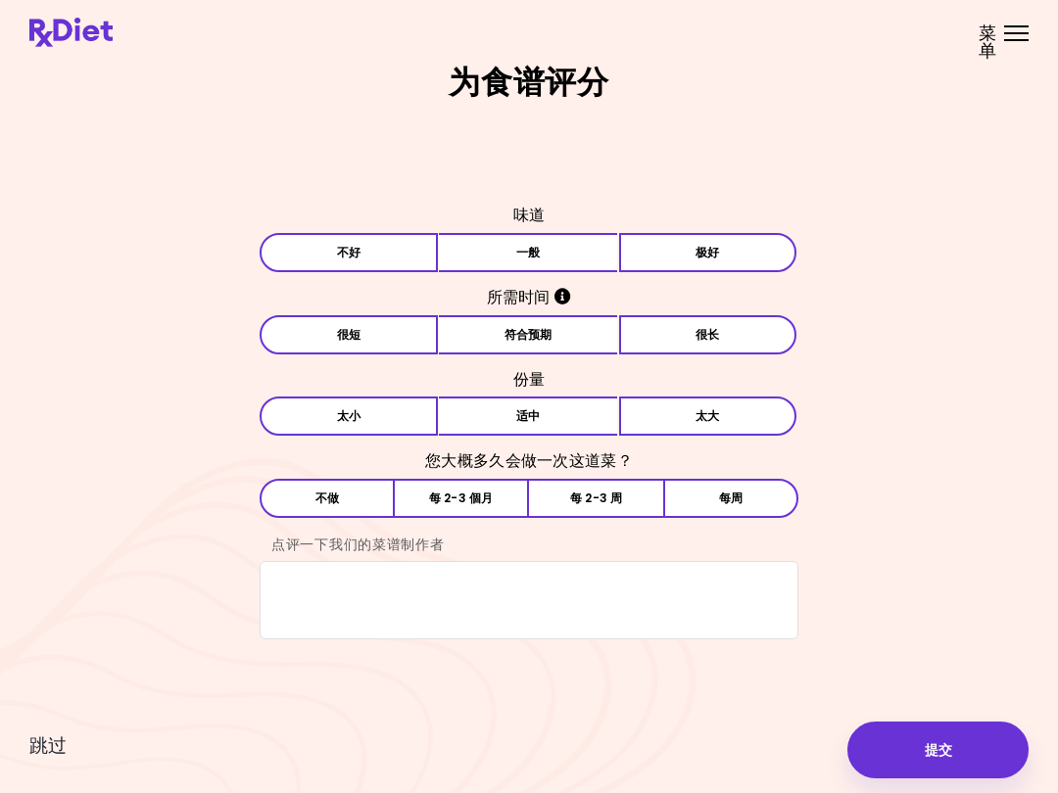
click at [44, 746] on span "跳过" at bounding box center [47, 746] width 37 height 22
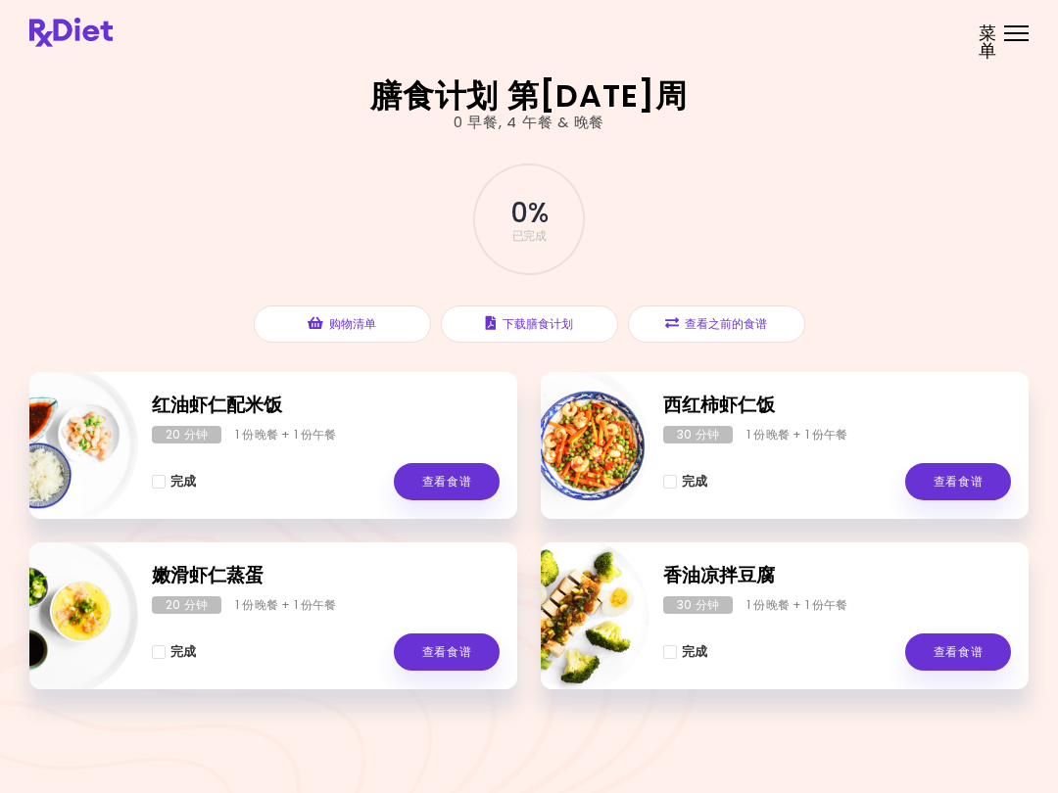
click at [452, 659] on link "查看食谱" at bounding box center [447, 652] width 106 height 37
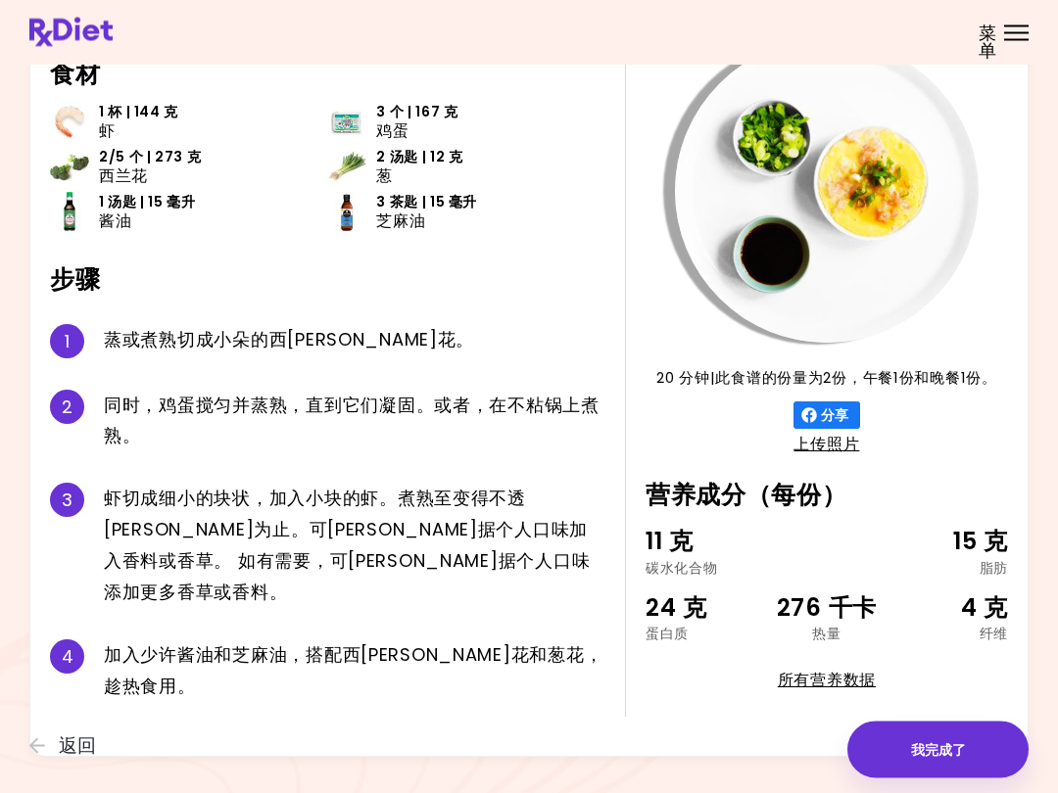
scroll to position [118, 0]
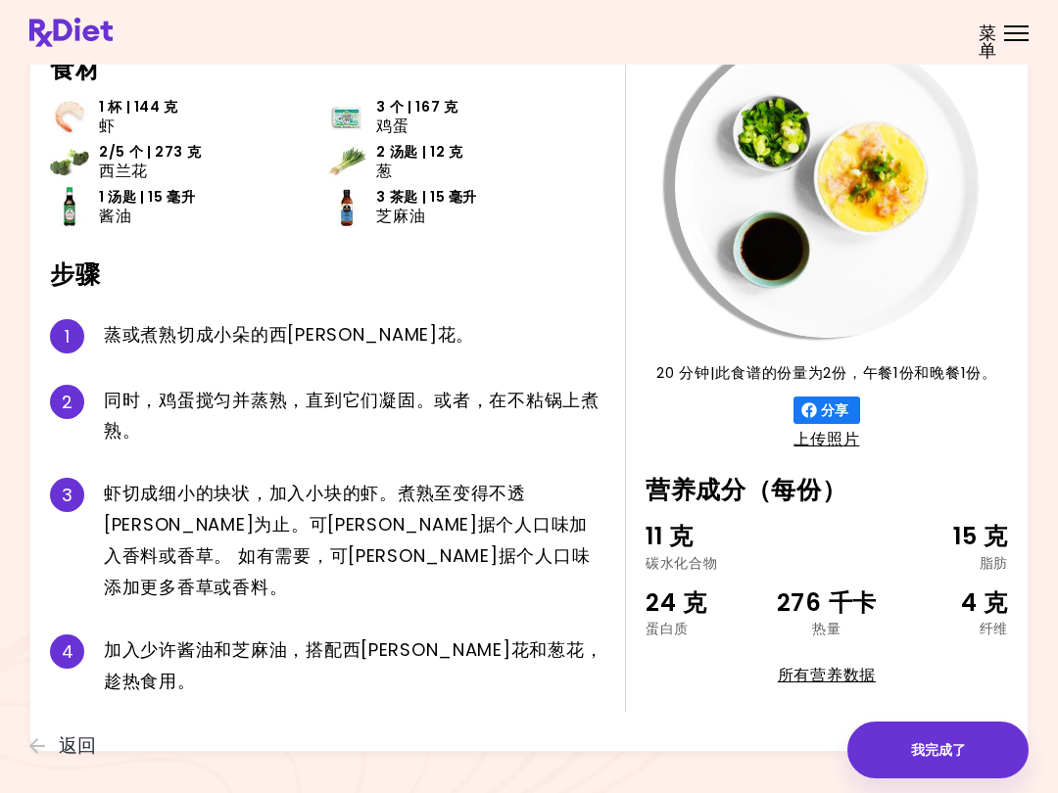
click at [77, 749] on span "返回" at bounding box center [77, 746] width 37 height 22
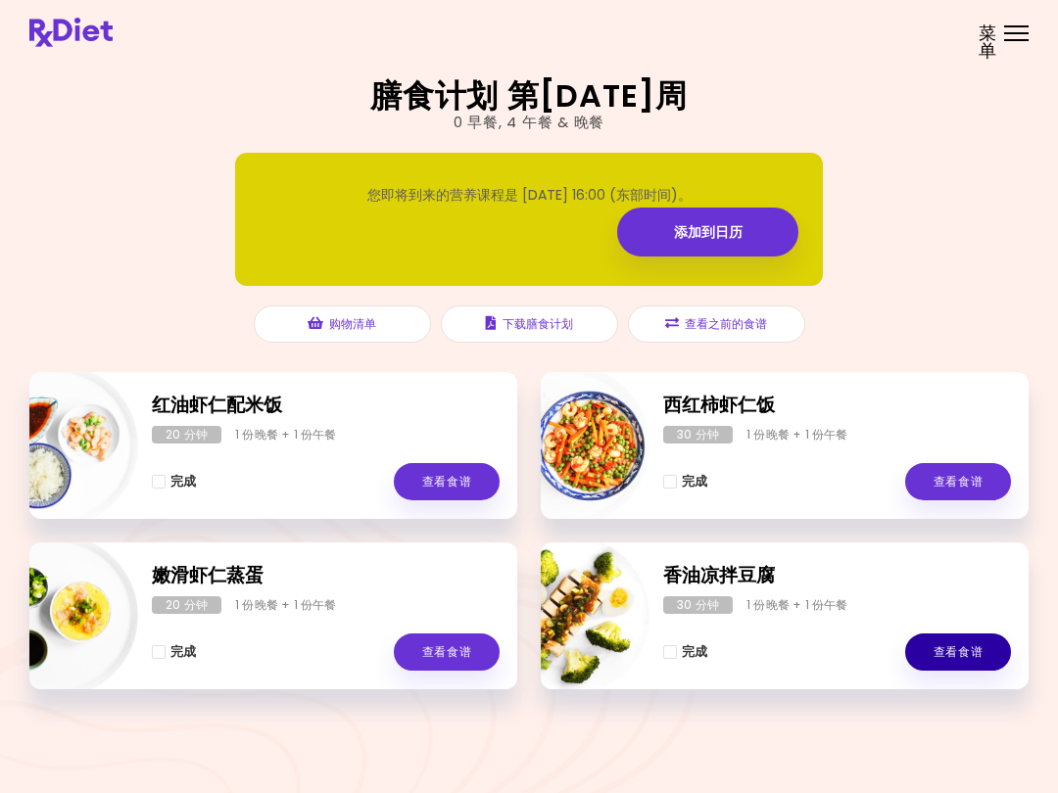
click at [968, 661] on link "查看食谱" at bounding box center [958, 652] width 106 height 37
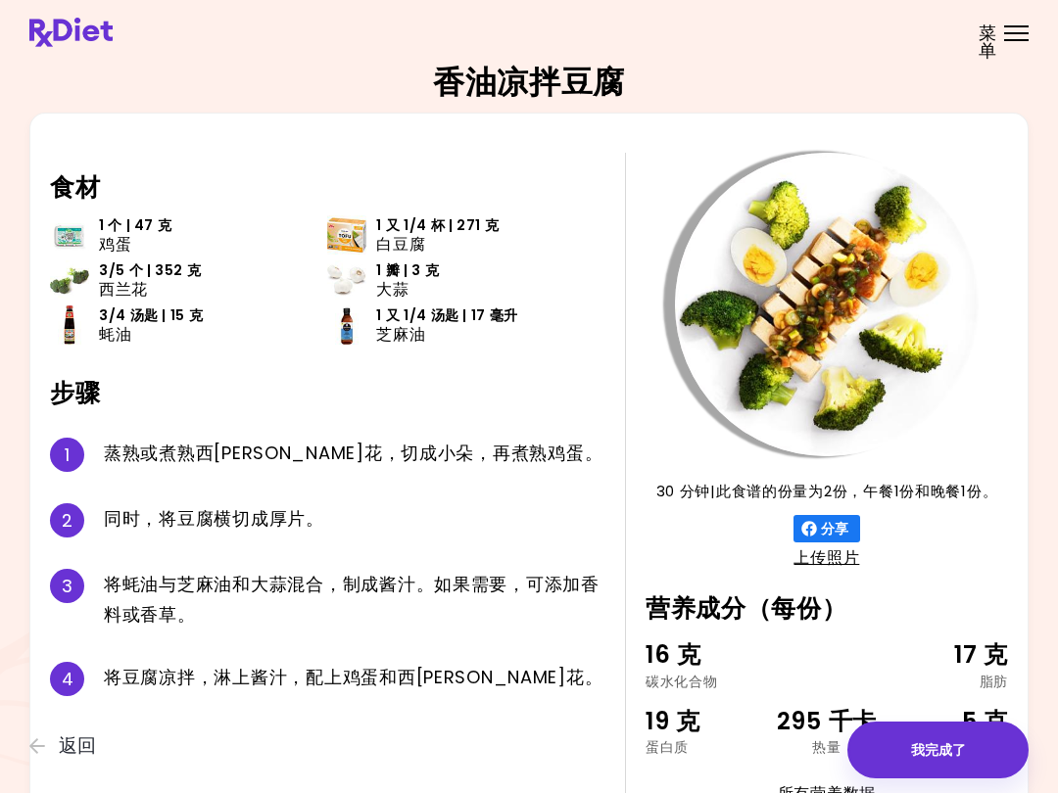
click at [64, 752] on span "返回" at bounding box center [77, 746] width 37 height 22
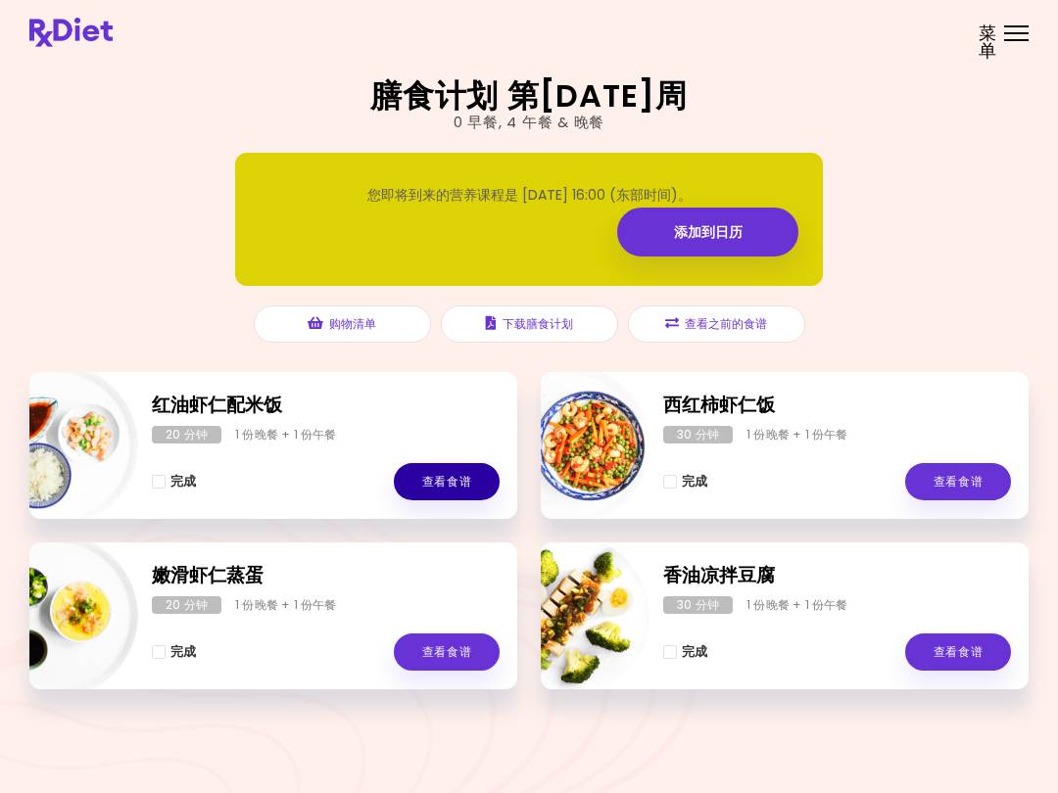
click at [457, 493] on link "查看食谱" at bounding box center [447, 481] width 106 height 37
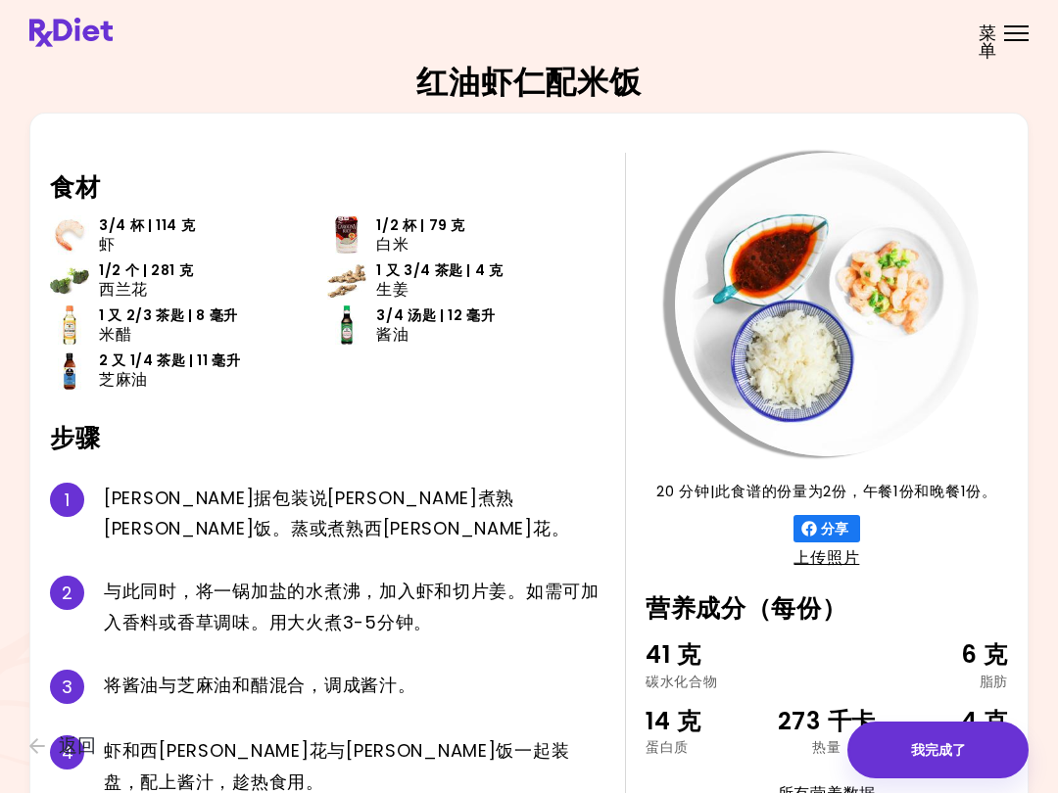
click at [66, 757] on span "返回" at bounding box center [77, 746] width 37 height 22
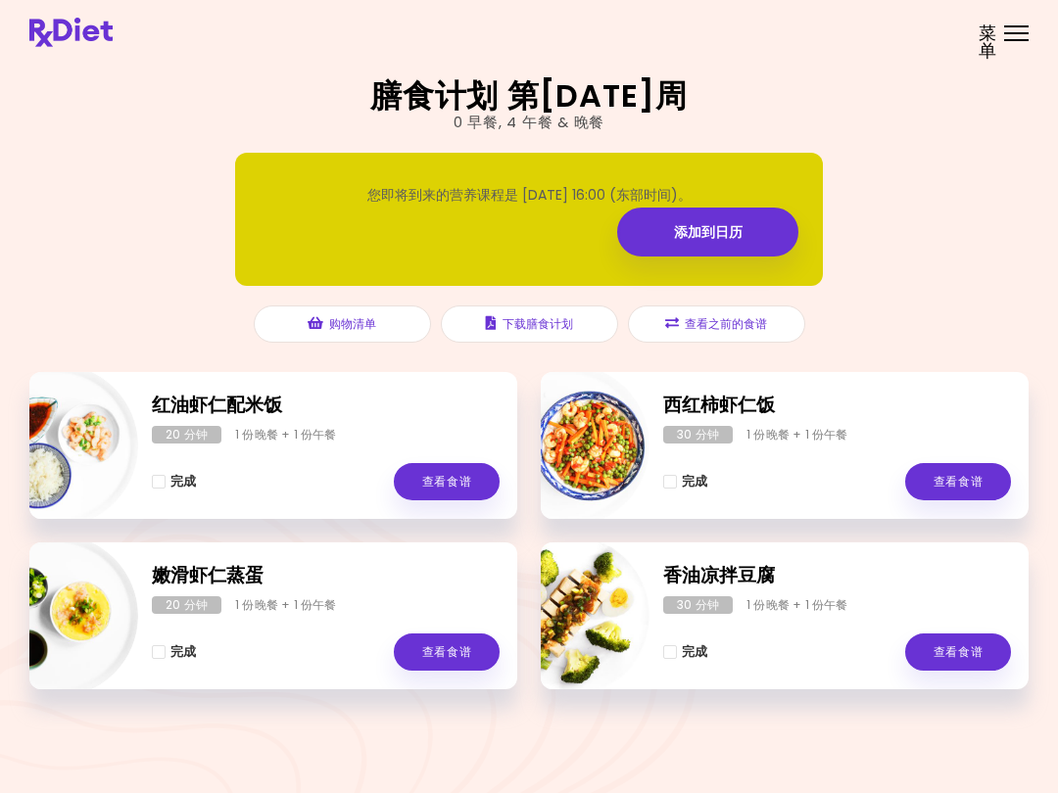
click at [946, 480] on link "查看食谱" at bounding box center [958, 481] width 106 height 37
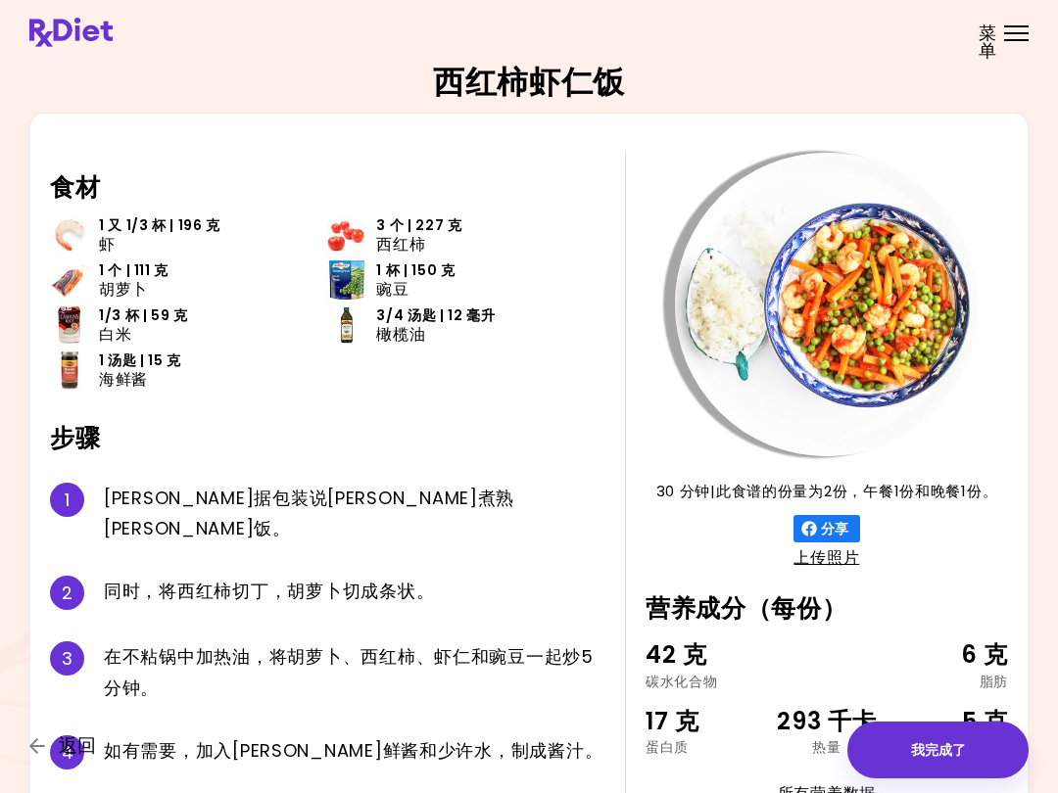
click at [40, 752] on icon "button" at bounding box center [38, 746] width 18 height 18
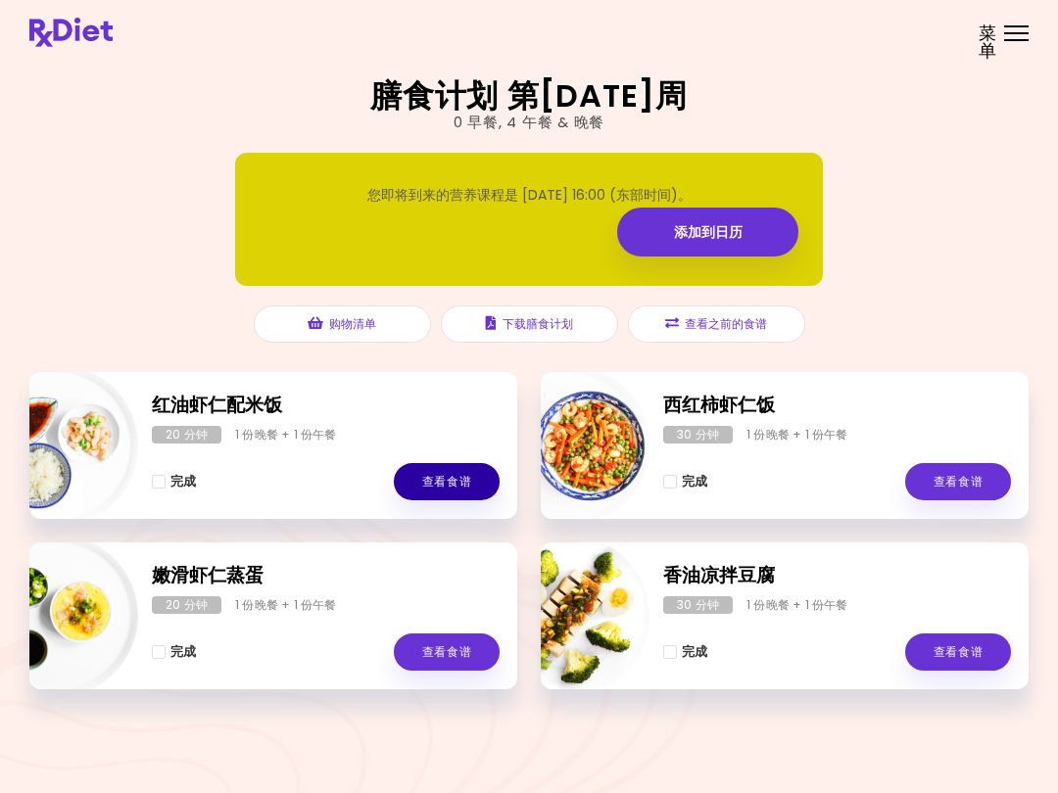
click at [441, 479] on link "查看食谱" at bounding box center [447, 481] width 106 height 37
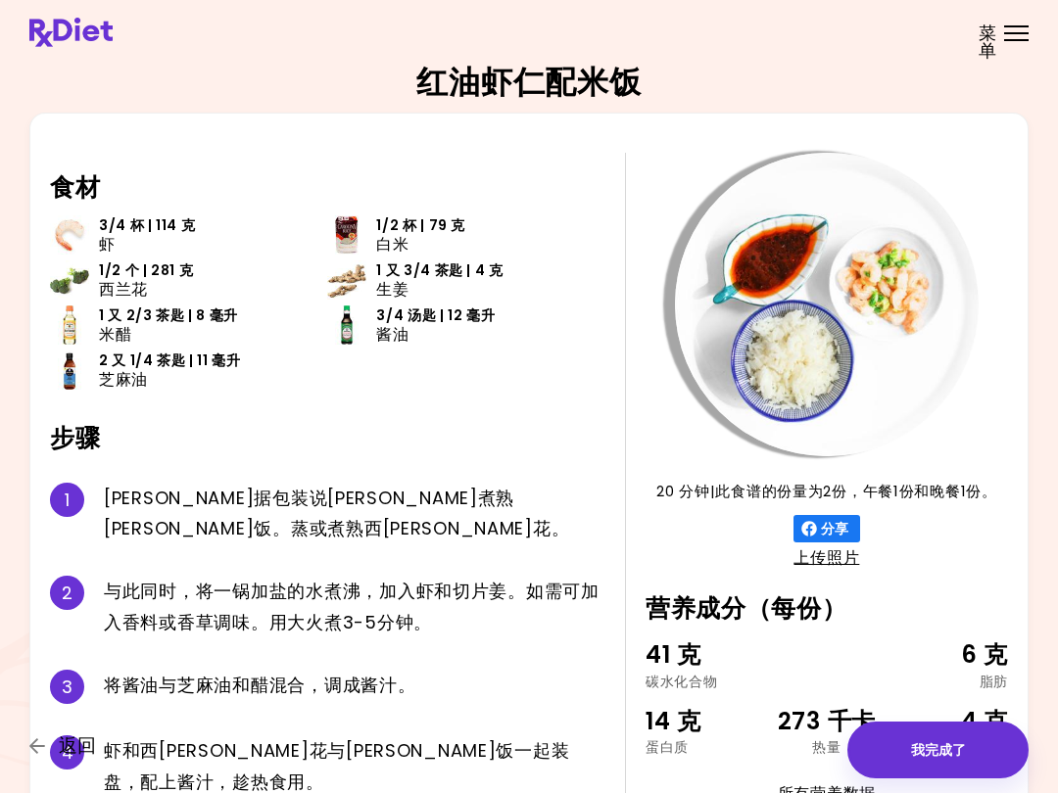
click at [65, 754] on span "返回" at bounding box center [77, 746] width 37 height 22
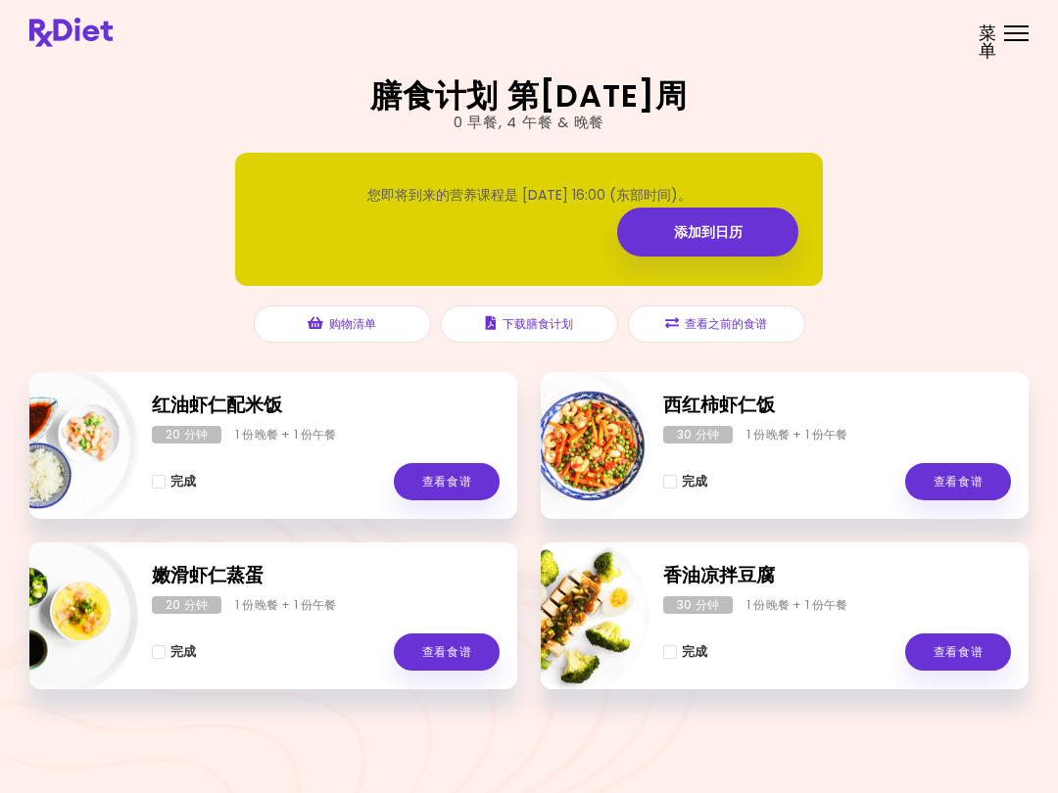
click at [737, 327] on button "查看之前的食谱" at bounding box center [716, 324] width 177 height 37
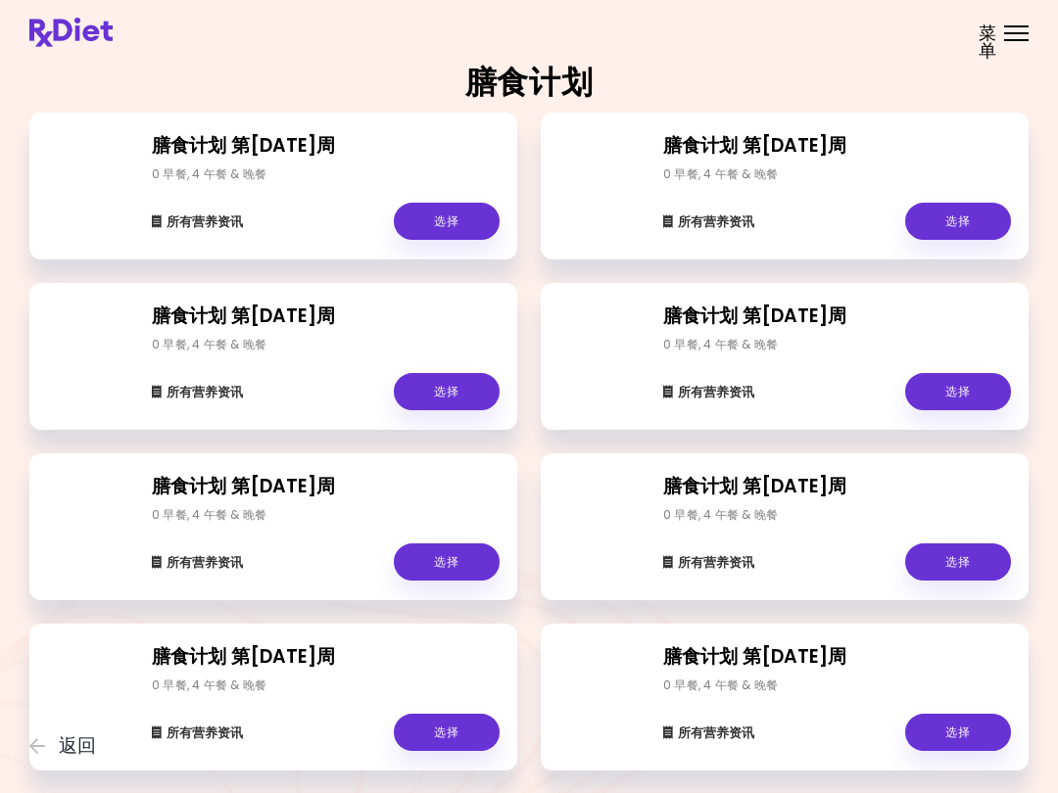
click at [951, 221] on link "选择" at bounding box center [958, 221] width 106 height 37
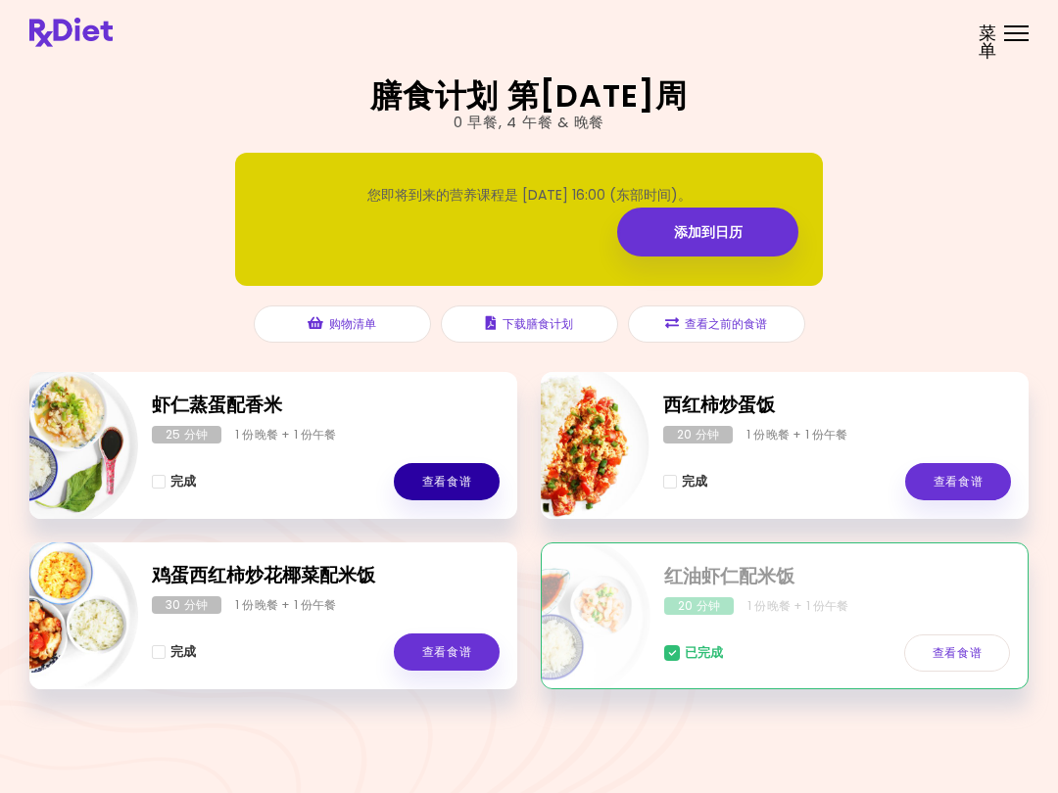
click at [448, 479] on link "查看食谱" at bounding box center [447, 481] width 106 height 37
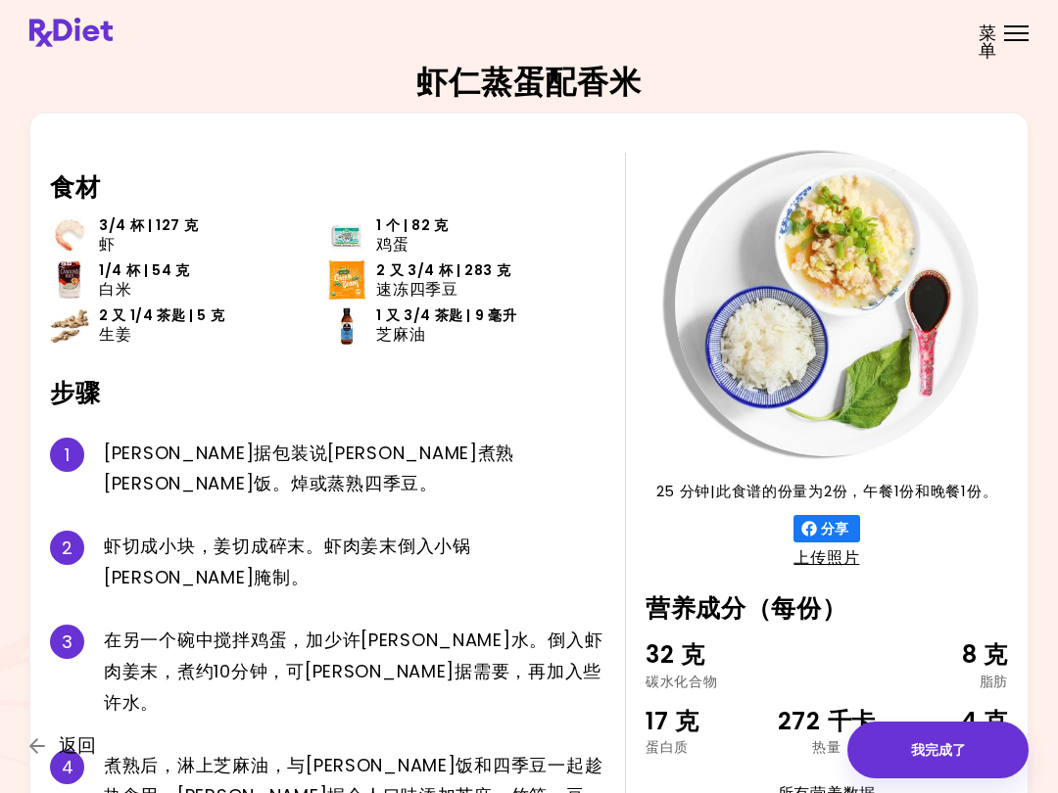
click at [56, 741] on button "返回" at bounding box center [88, 746] width 118 height 22
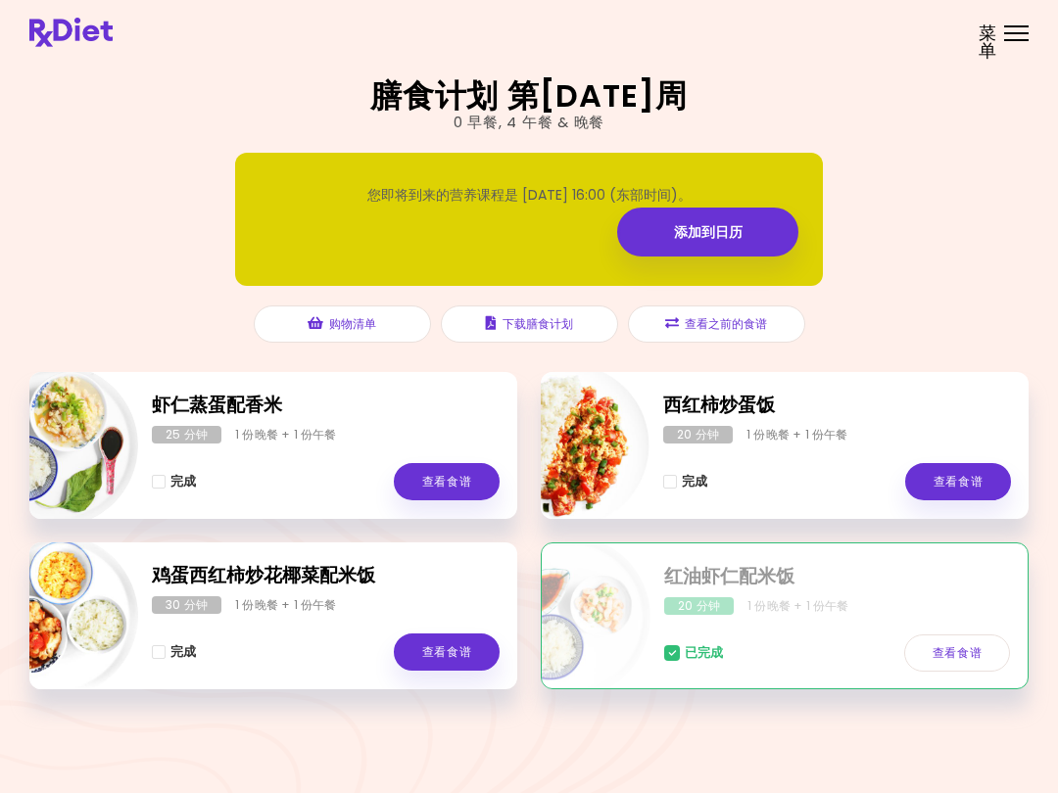
click at [906, 632] on div "已完成 查看食谱" at bounding box center [837, 643] width 346 height 57
click at [958, 645] on link "查看食谱" at bounding box center [957, 653] width 106 height 37
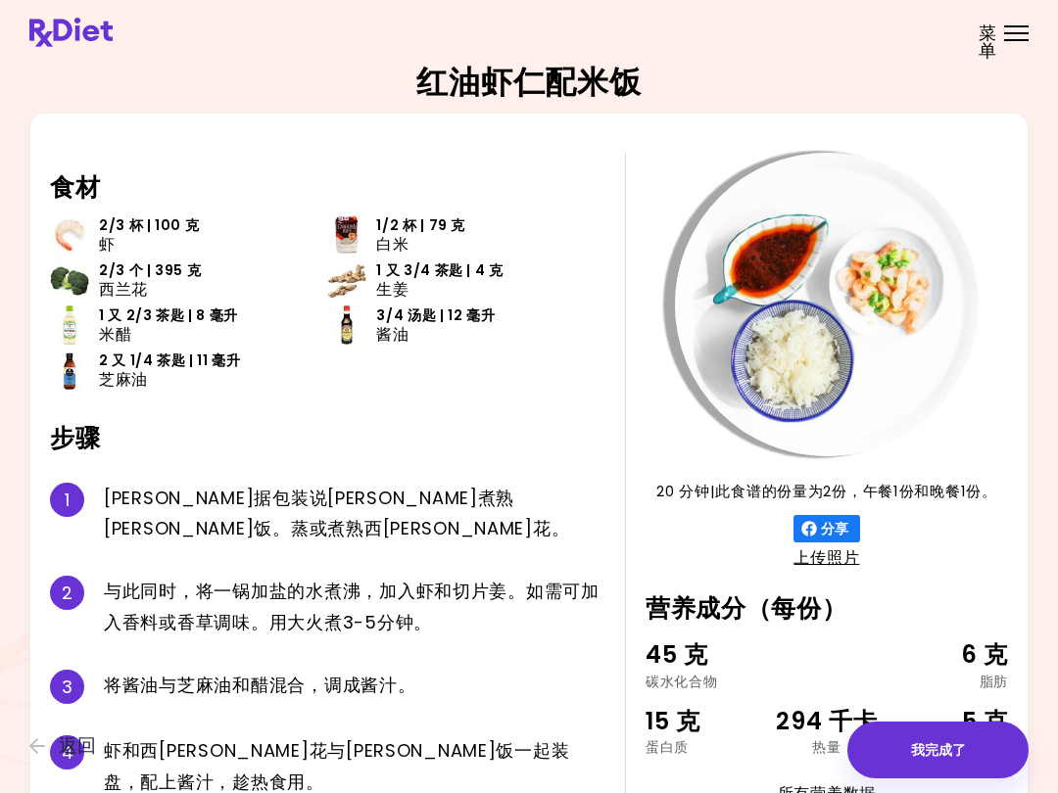
click at [33, 765] on div "20 分钟 20 分钟 | 此食谱的份量为2份，午餐1份和晚餐1份。 分享 上传照片 营养成分（每份） 45 克 碳水化合物 6 克 脂肪 15 克 蛋白质 …" at bounding box center [528, 483] width 999 height 741
click at [40, 745] on icon "button" at bounding box center [38, 746] width 18 height 18
